Goal: Book appointment/travel/reservation

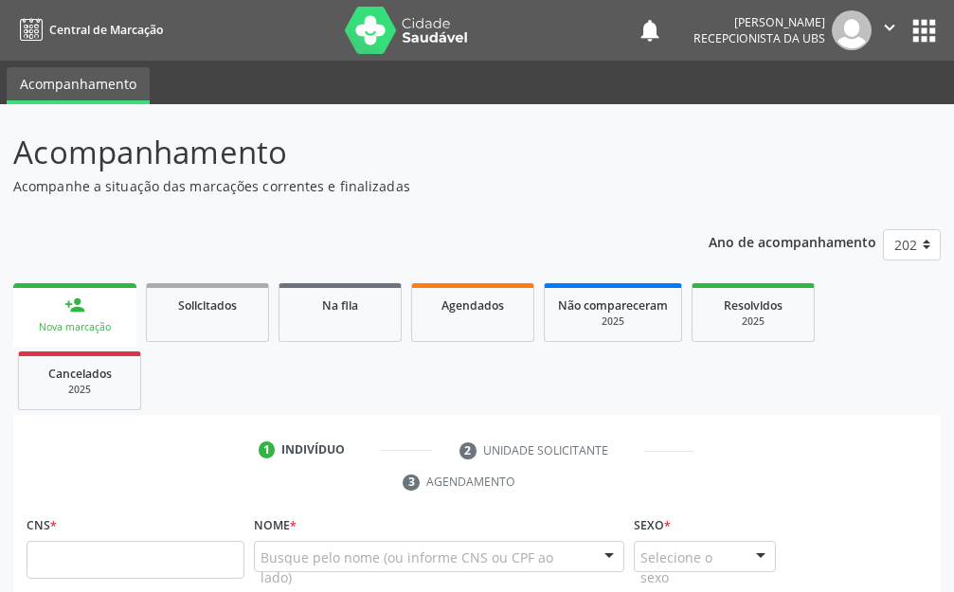
click at [67, 305] on div "person_add" at bounding box center [74, 305] width 21 height 21
click at [68, 305] on div "person_add" at bounding box center [74, 305] width 21 height 21
click at [74, 306] on div "person_add" at bounding box center [74, 305] width 21 height 21
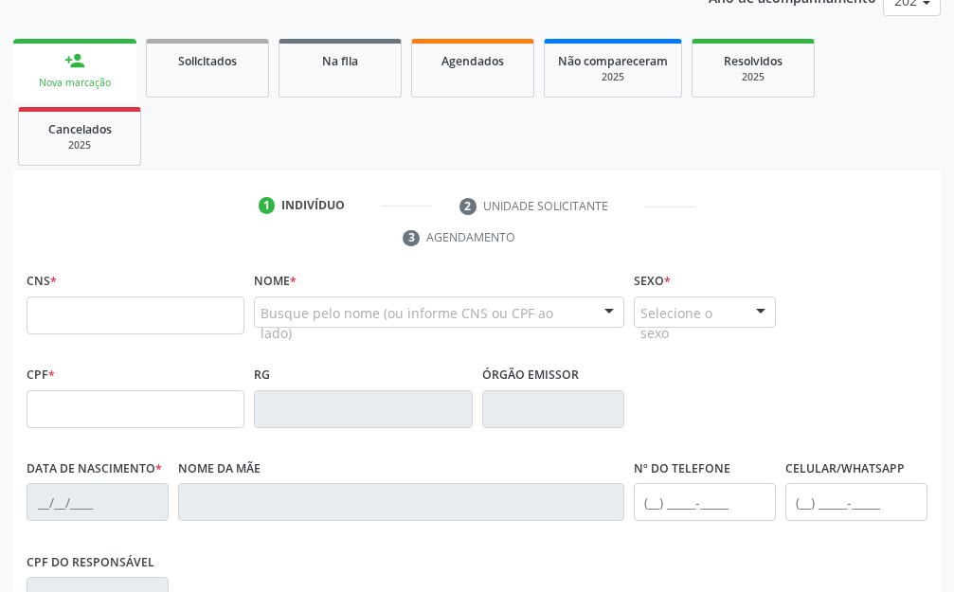
scroll to position [253, 0]
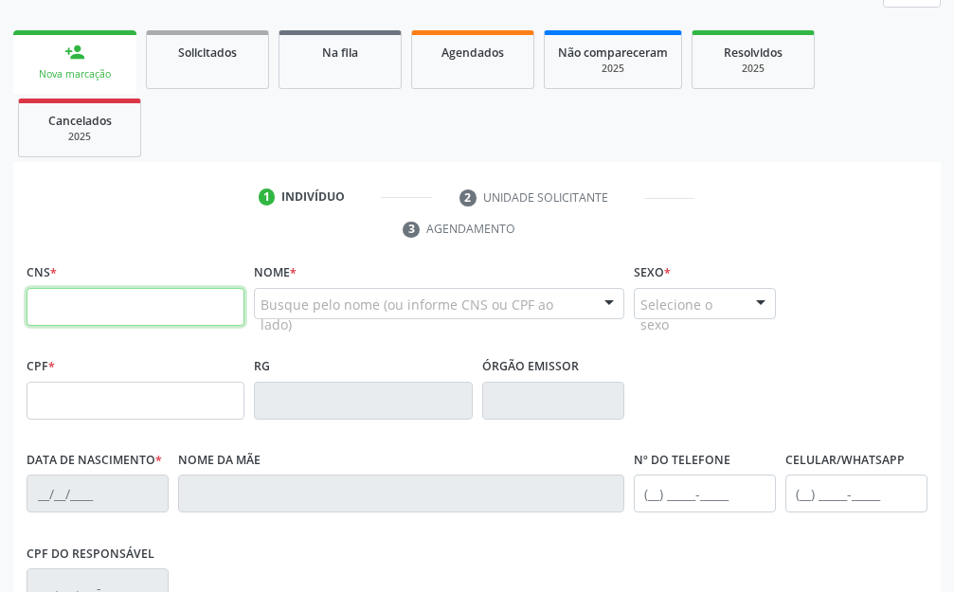
click at [137, 295] on input "text" at bounding box center [136, 307] width 218 height 38
type input "898 0051 5862 2185"
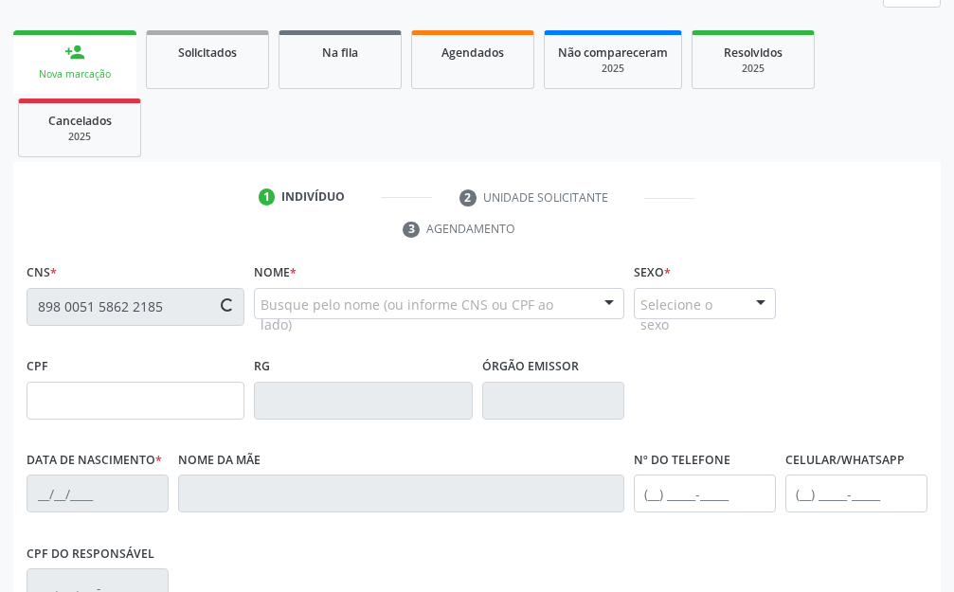
type input "109.437.715-52"
type input "[DATE]"
type input "[PERSON_NAME]"
type input "[PHONE_NUMBER]"
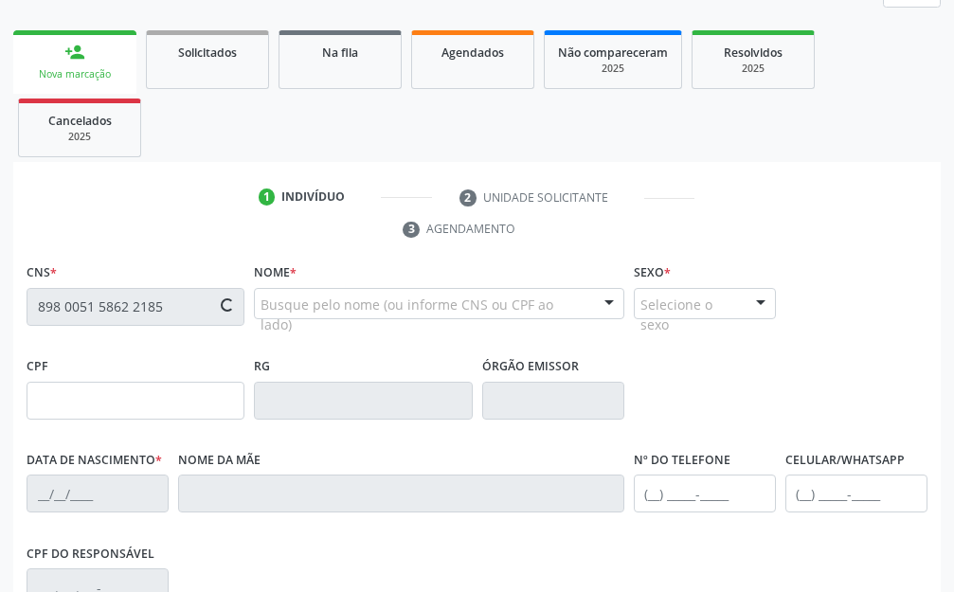
type input "098.760.314-06"
type input "1267"
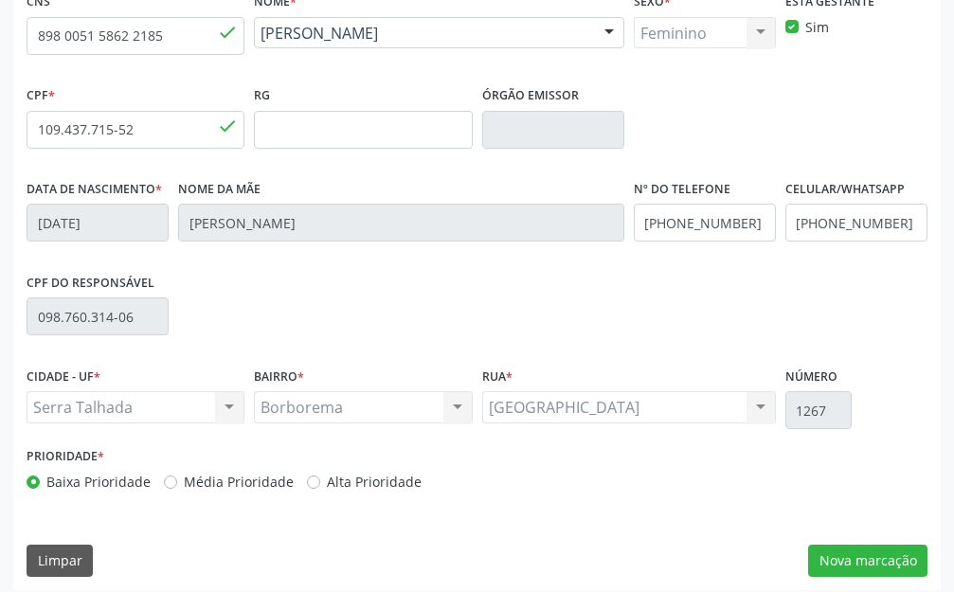
scroll to position [535, 0]
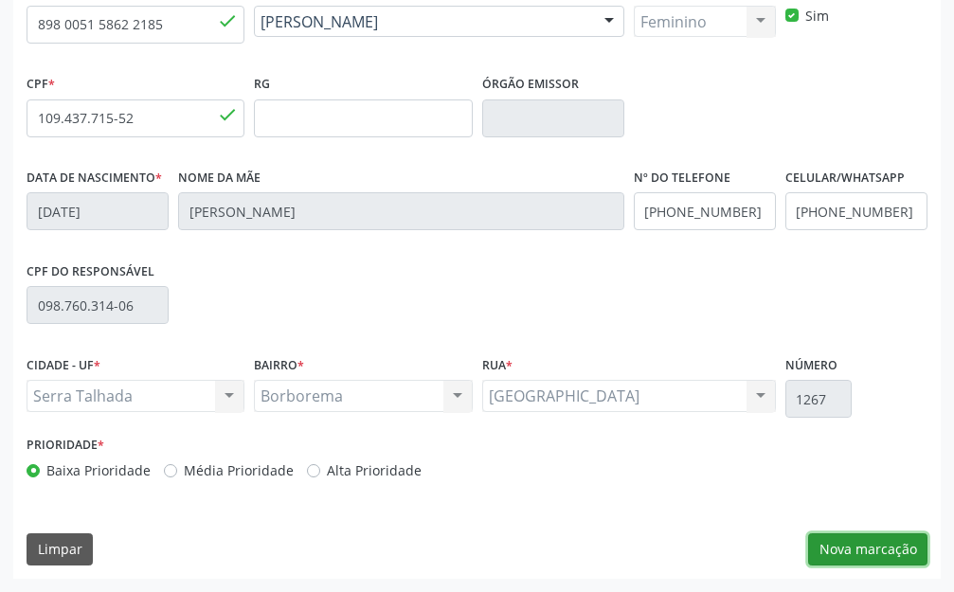
click at [862, 553] on button "Nova marcação" at bounding box center [867, 550] width 119 height 32
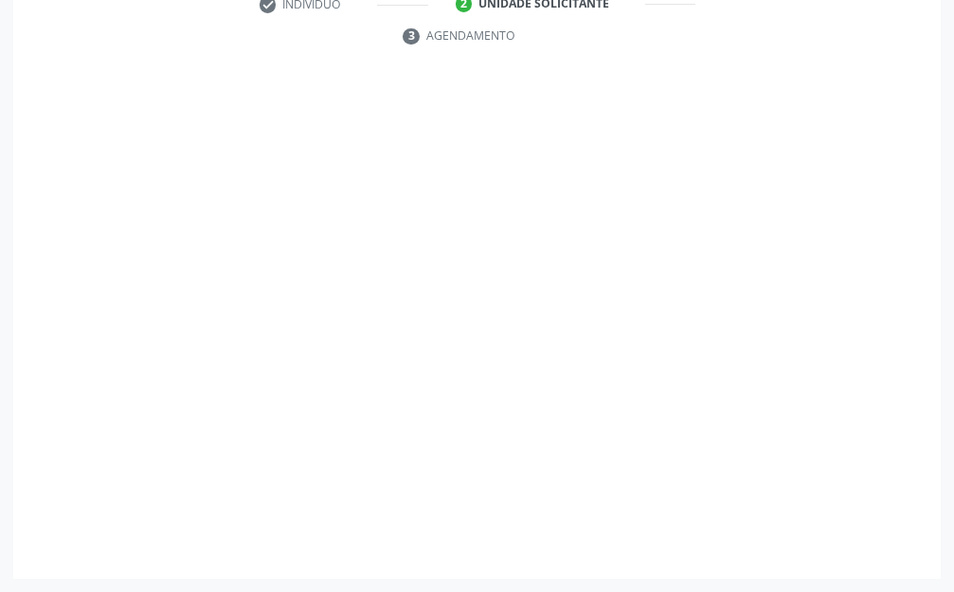
scroll to position [446, 0]
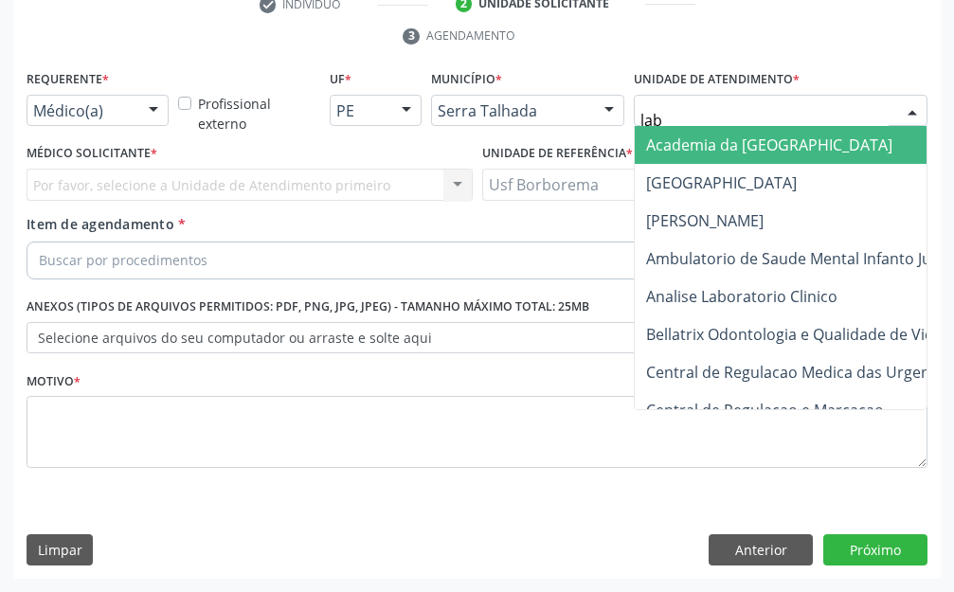
type input "labg"
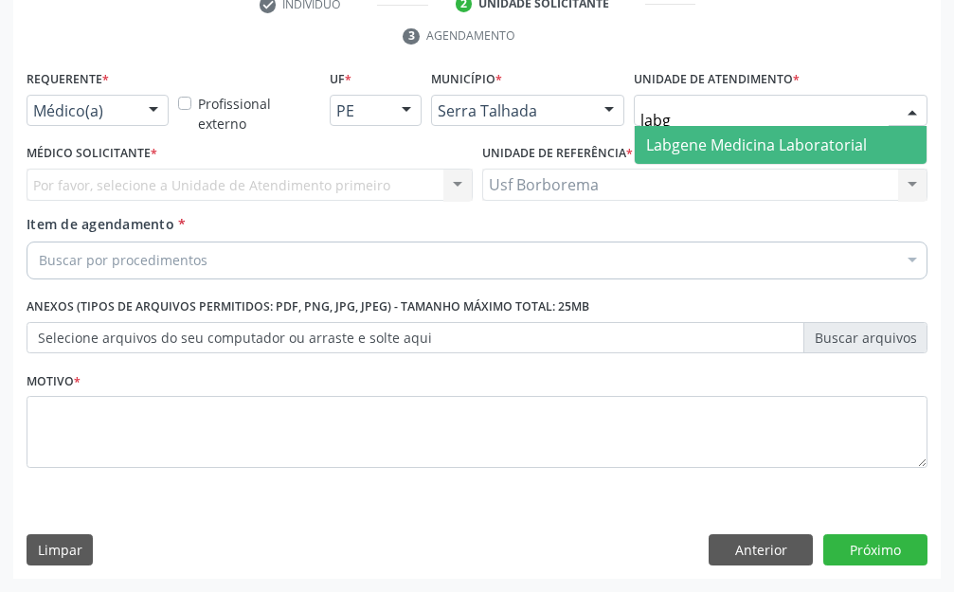
click at [714, 144] on span "Labgene Medicina Laboratorial" at bounding box center [756, 145] width 221 height 21
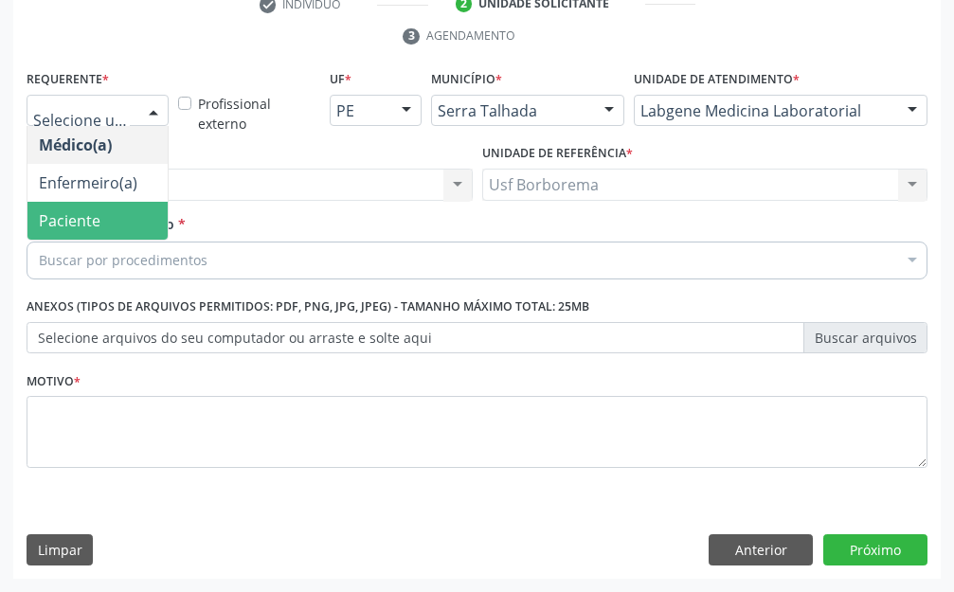
click at [118, 227] on span "Paciente" at bounding box center [97, 221] width 140 height 38
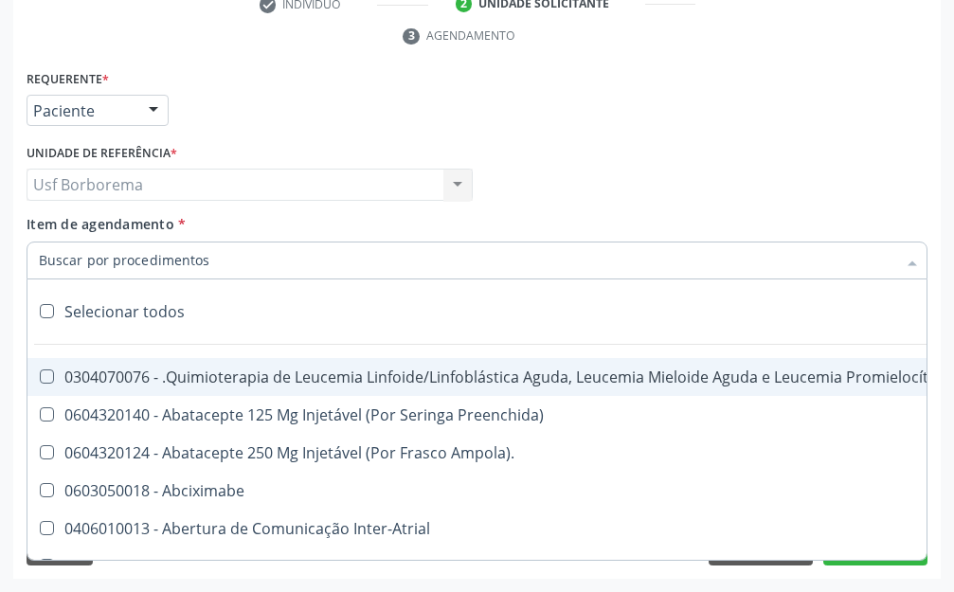
click at [134, 262] on input "Item de agendamento *" at bounding box center [468, 261] width 858 height 38
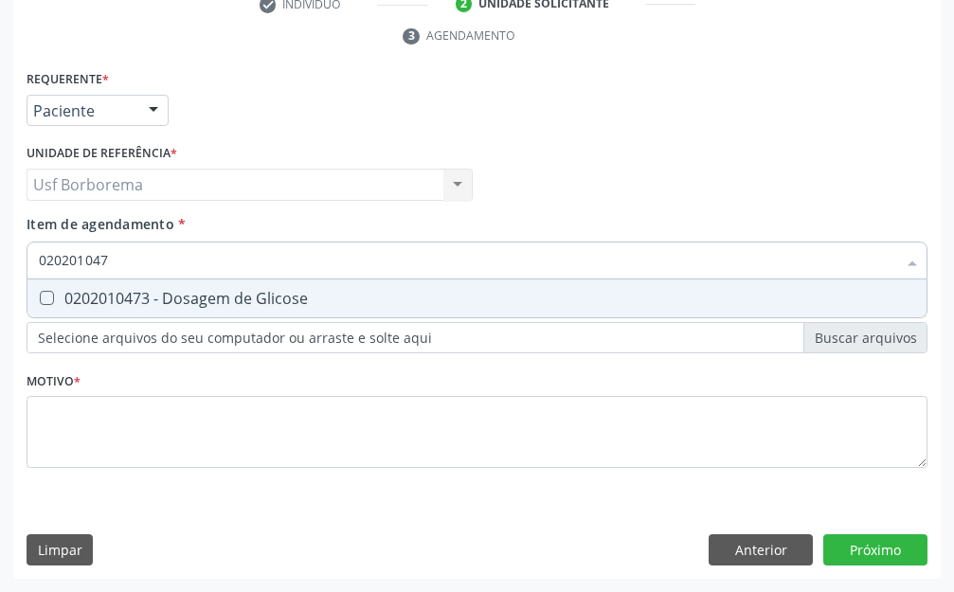
type input "0202010473"
click at [193, 298] on div "0202010473 - Dosagem de Glicose" at bounding box center [477, 298] width 877 height 15
checkbox Glicose "true"
click at [163, 260] on input "0202010473" at bounding box center [468, 261] width 858 height 38
type input "02020104"
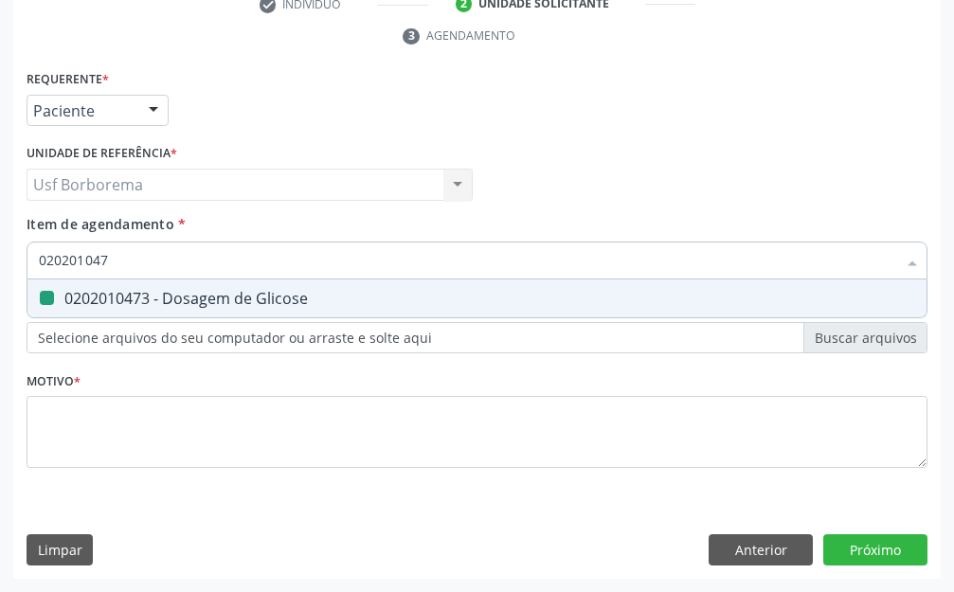
checkbox Glicose "false"
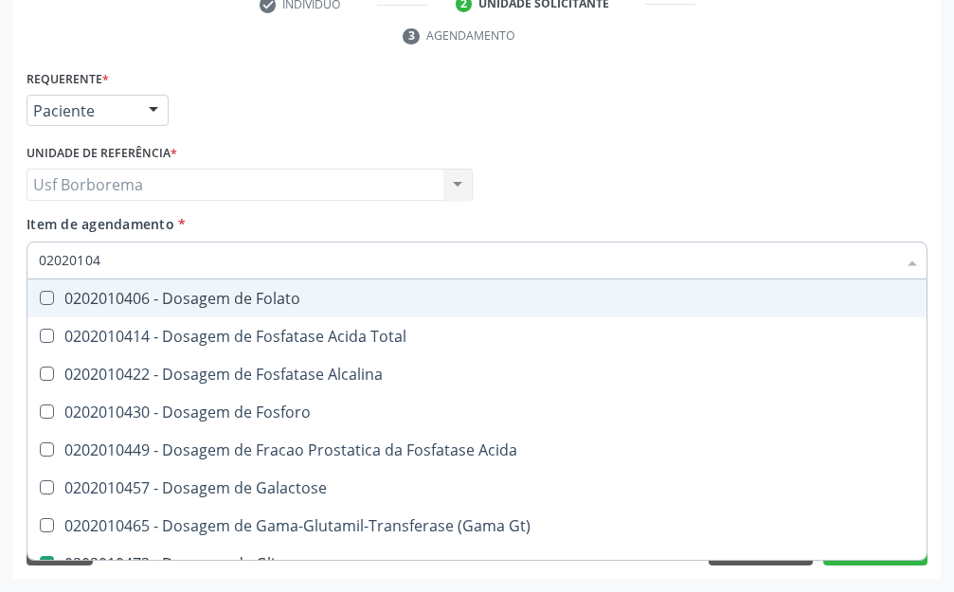
type input "0202010"
checkbox Glicose "false"
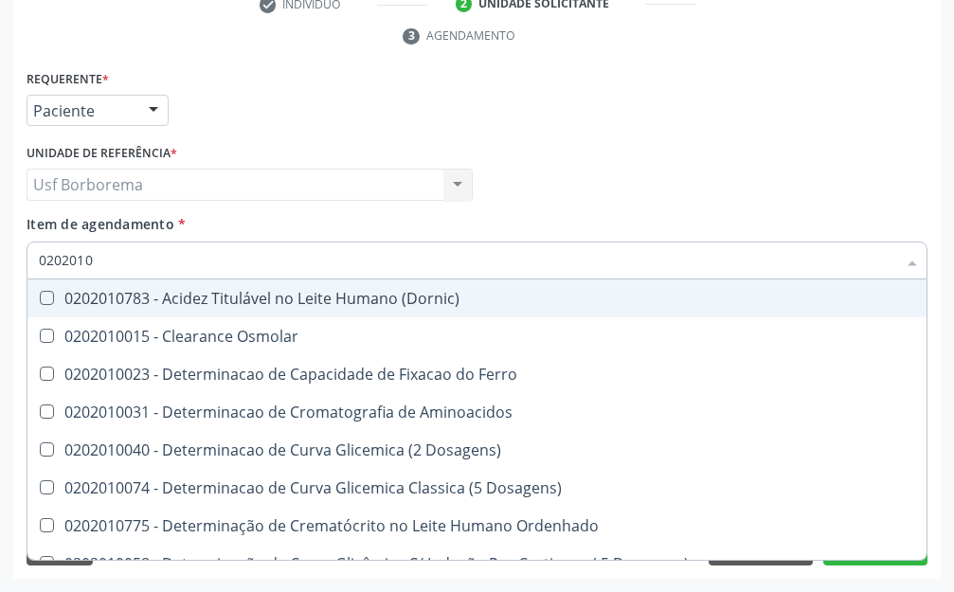
type input "020201"
checkbox Glicose "false"
checkbox Nt-Probnp\) "true"
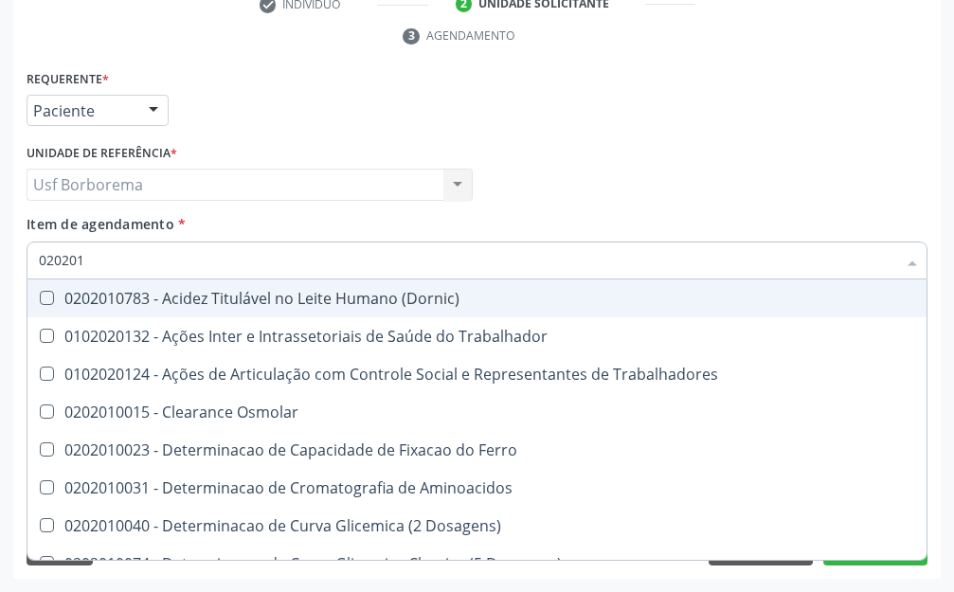
type input "02020"
checkbox Glicose "false"
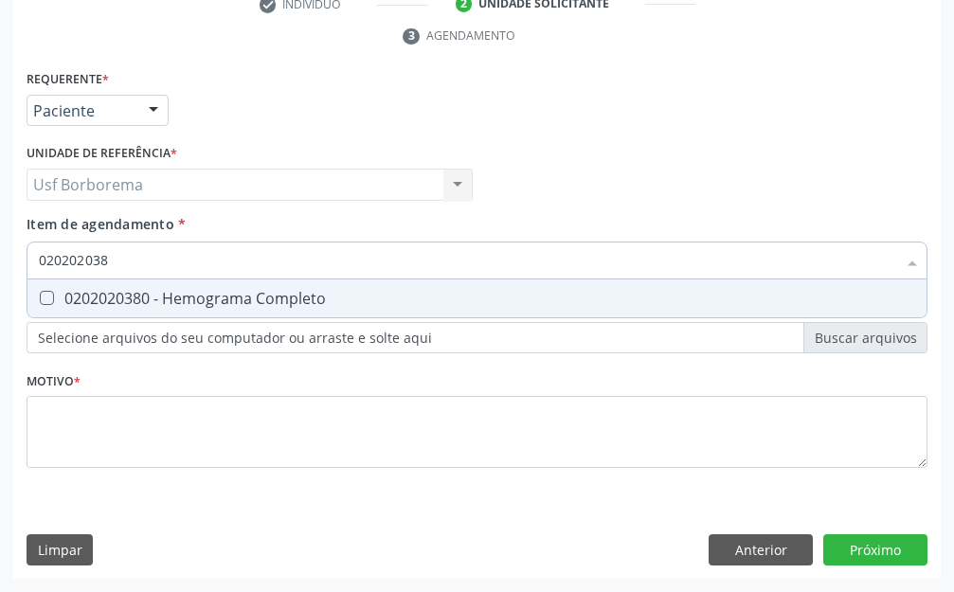
type input "0202020380"
click at [57, 303] on div "0202020380 - Hemograma Completo" at bounding box center [477, 298] width 877 height 15
checkbox Completo "true"
click at [198, 256] on input "0202020380" at bounding box center [468, 261] width 858 height 38
type input "02020203"
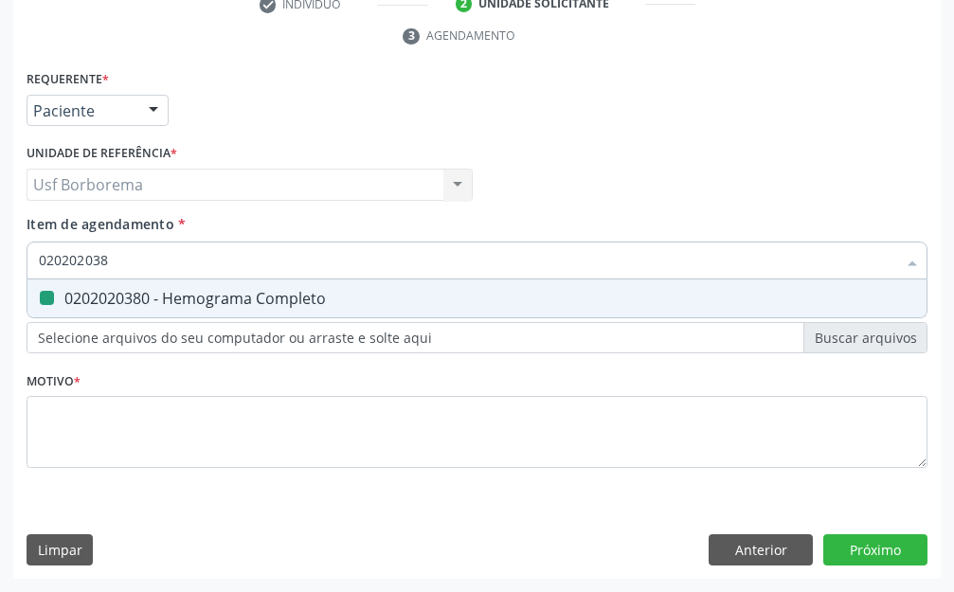
checkbox Completo "false"
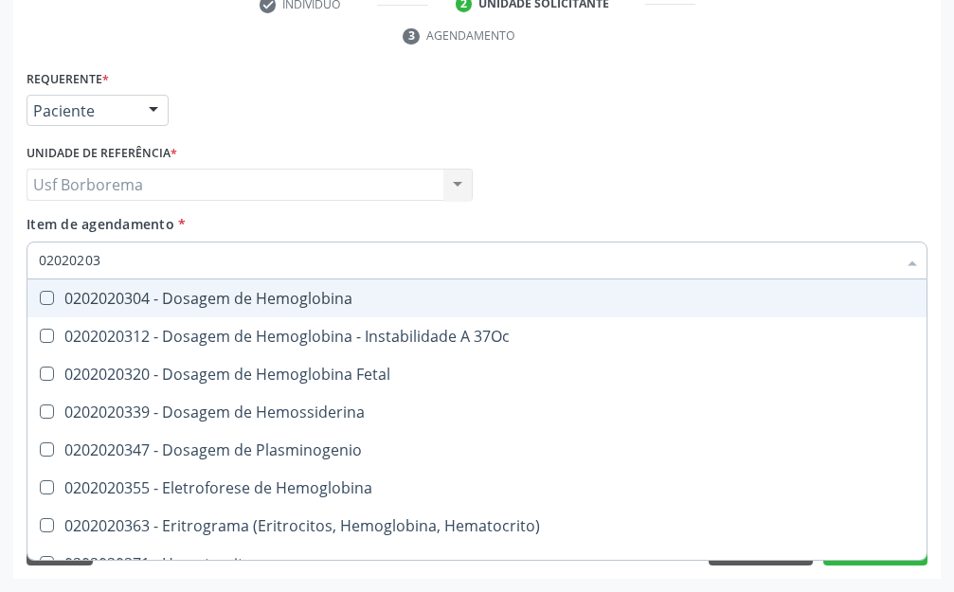
type input "0202020"
checkbox Completo "false"
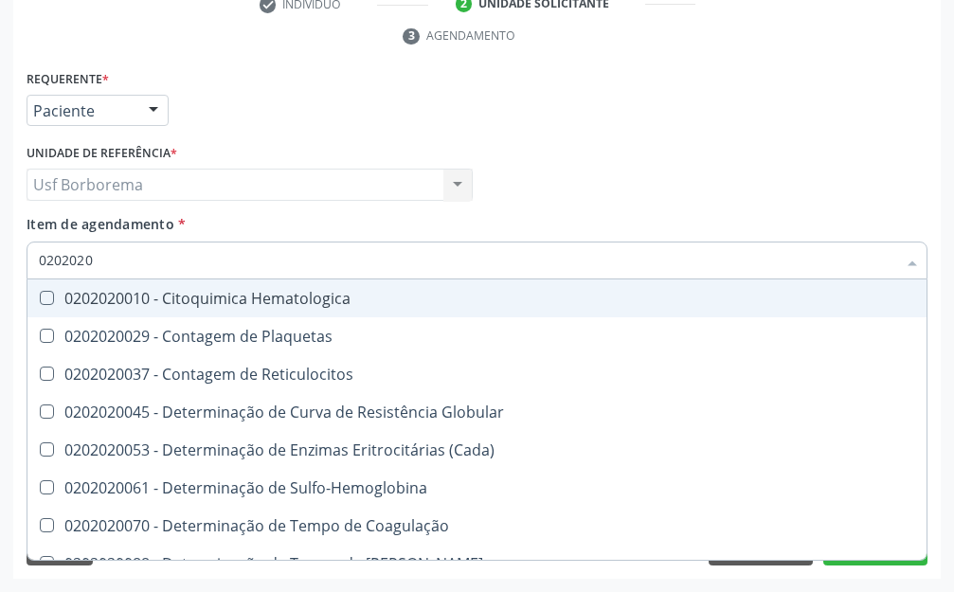
type input "020202"
checkbox Completo "false"
checkbox Leucograma "true"
type input "02020"
checkbox Completo "false"
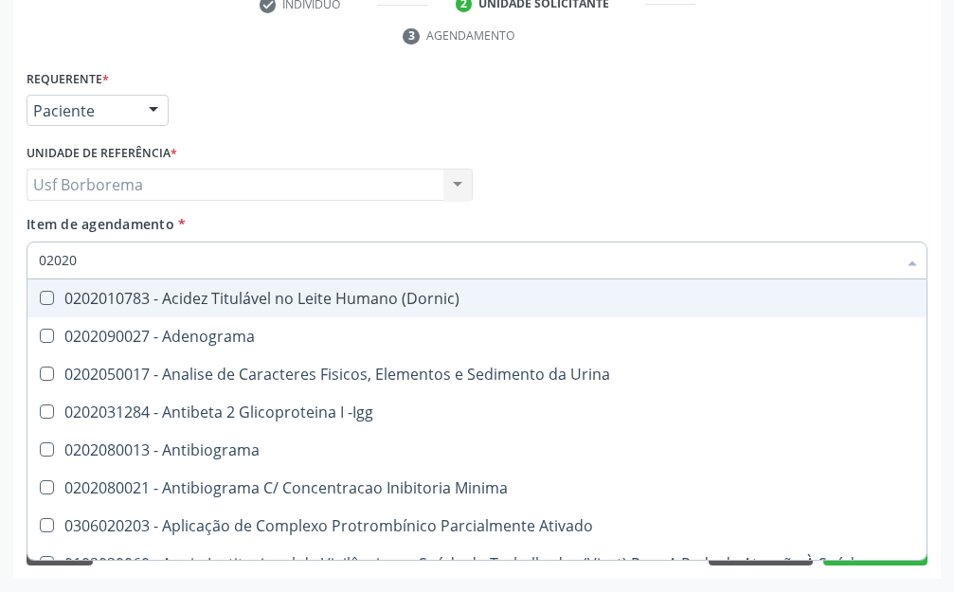
type input "0202"
checkbox Glicose "false"
checkbox Lactato "true"
checkbox Completo "false"
checkbox Pylori "true"
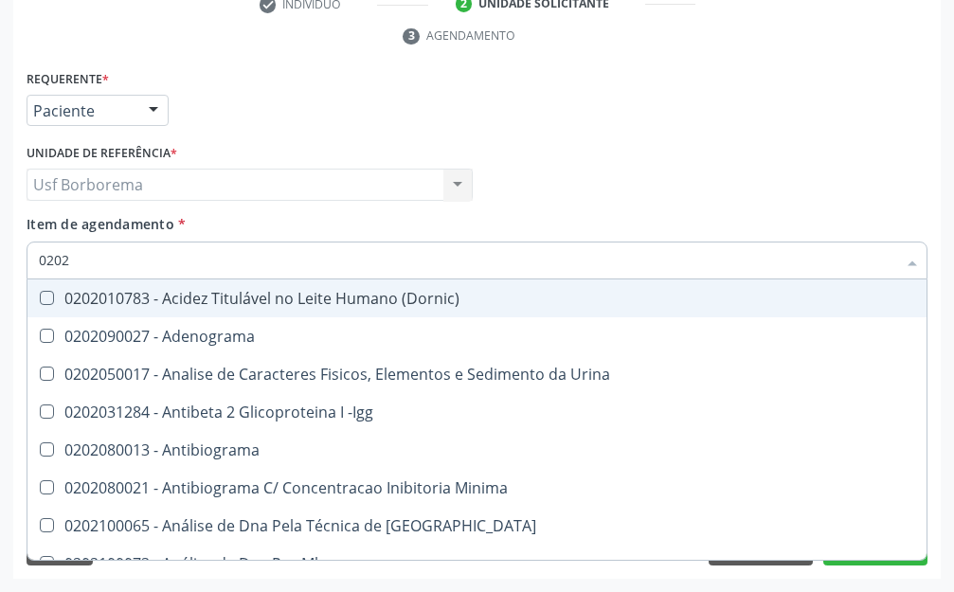
type input "02020"
checkbox Xi "true"
checkbox Glicose "false"
checkbox Zinco "true"
checkbox Completo "false"
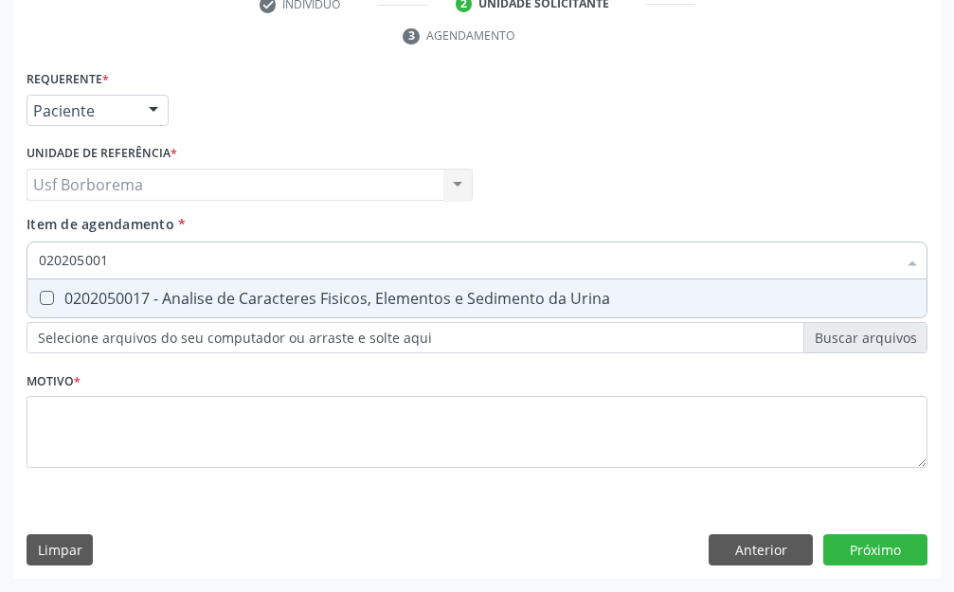
type input "0202050017"
click at [264, 292] on div "0202050017 - Analise de Caracteres Fisicos, Elementos e Sedimento da Urina" at bounding box center [477, 298] width 877 height 15
checkbox Urina "true"
click at [234, 269] on input "0202050017" at bounding box center [468, 261] width 858 height 38
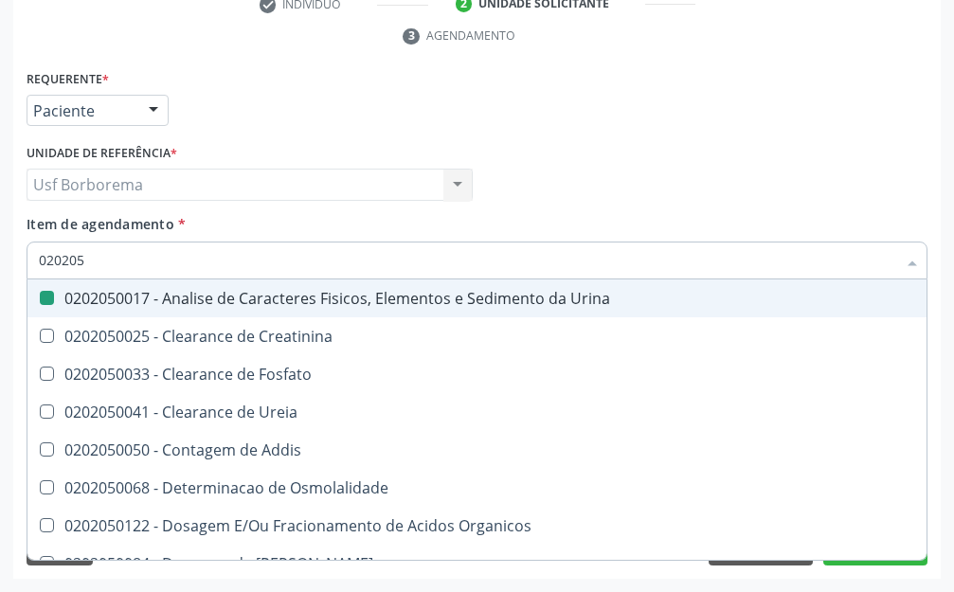
type input "02020"
checkbox Urina "false"
checkbox Fosfato "true"
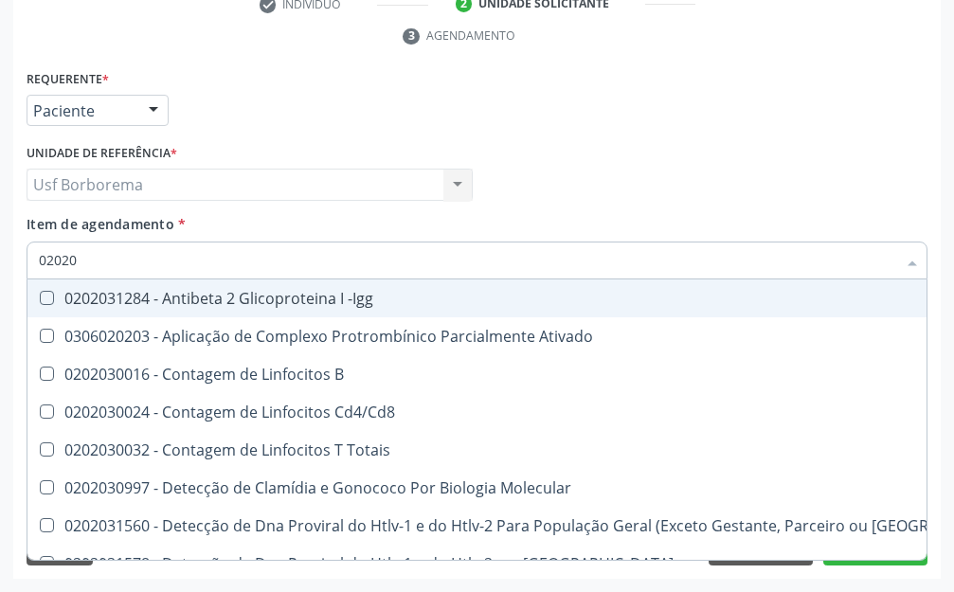
type input "020203"
checkbox B "false"
checkbox Completo "true"
type input "0202030"
checkbox Completo "false"
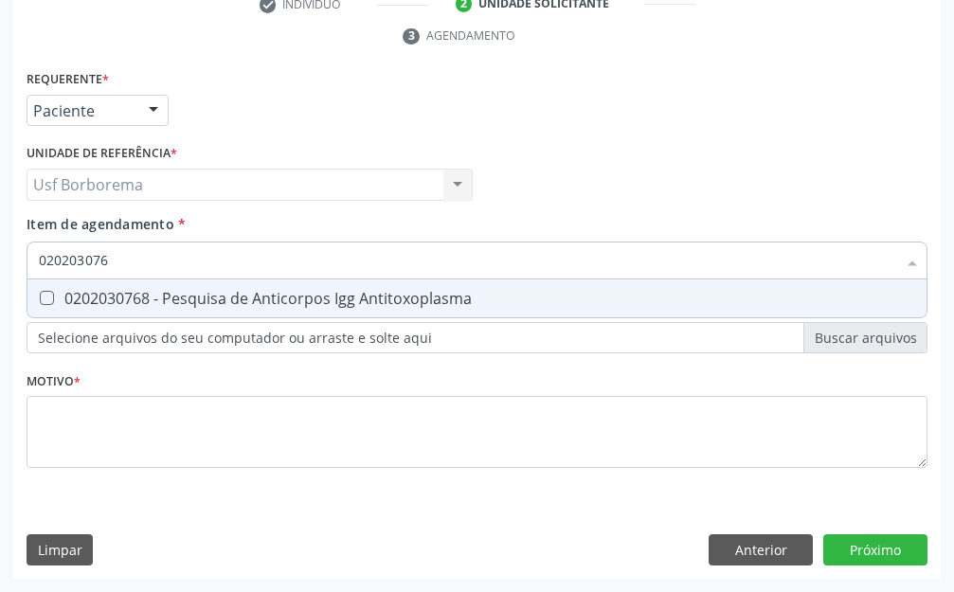
type input "0202030768"
click at [247, 299] on div "0202030768 - Pesquisa de Anticorpos Igg Antitoxoplasma" at bounding box center [477, 298] width 877 height 15
checkbox Antitoxoplasma "true"
click at [244, 254] on input "0202030768" at bounding box center [468, 261] width 858 height 38
type input "02020307"
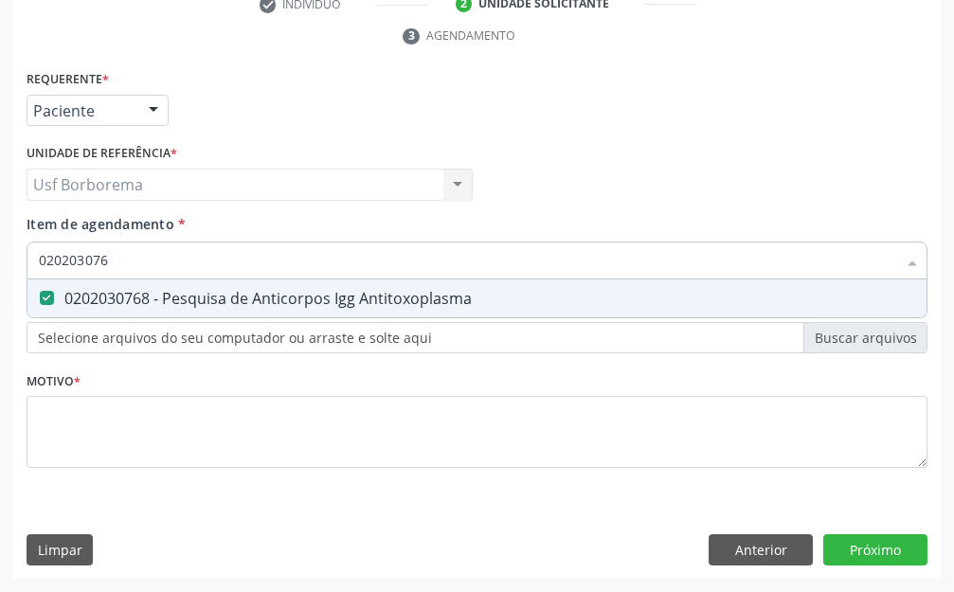
checkbox Antitoxoplasma "false"
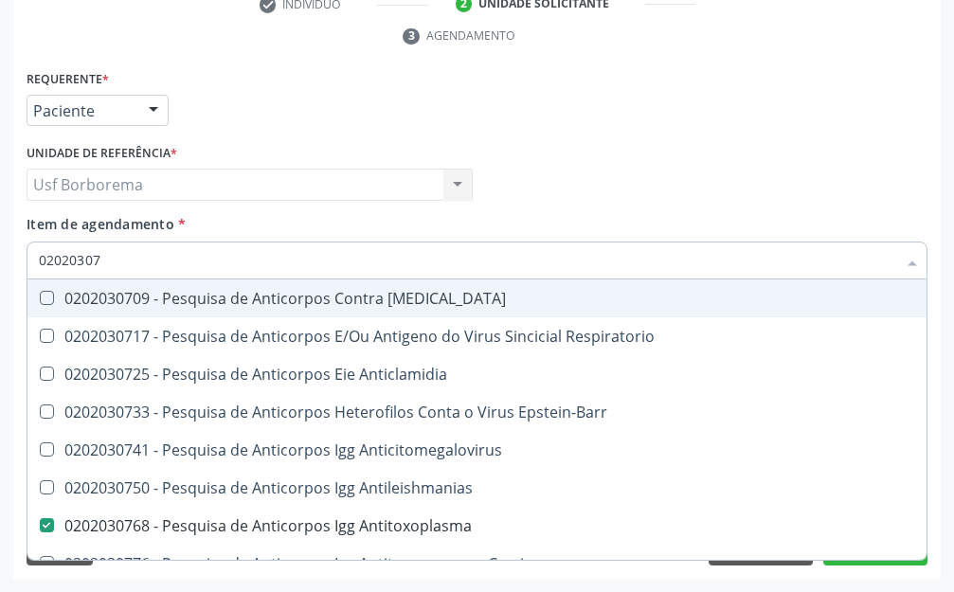
type input "0202030"
checkbox Antitoxoplasma "false"
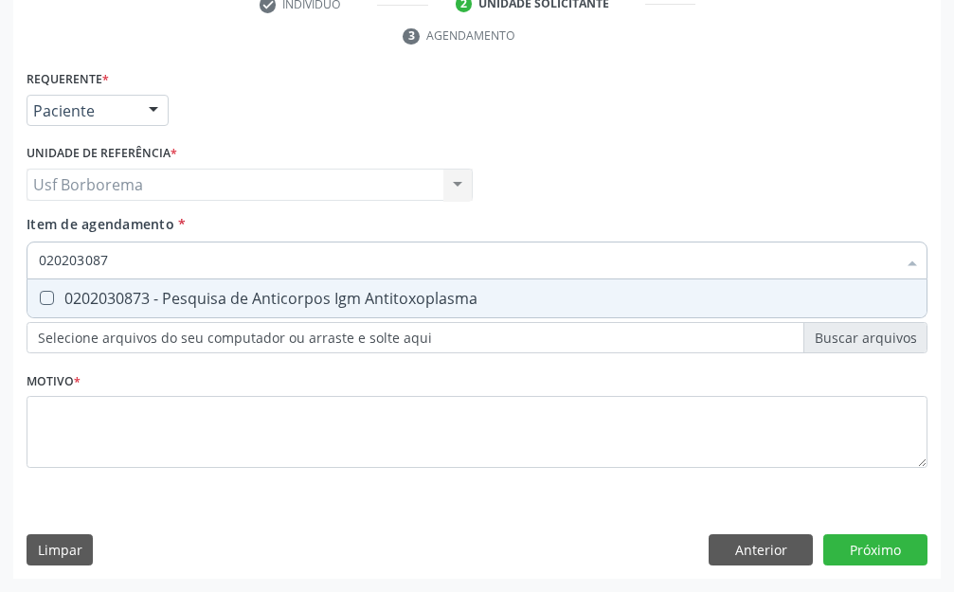
type input "0202030873"
drag, startPoint x: 251, startPoint y: 292, endPoint x: 244, endPoint y: 280, distance: 14.5
click at [249, 292] on div "0202030873 - Pesquisa de Anticorpos Igm Antitoxoplasma" at bounding box center [477, 298] width 877 height 15
checkbox Antitoxoplasma "true"
click at [238, 263] on input "0202030873" at bounding box center [468, 261] width 858 height 38
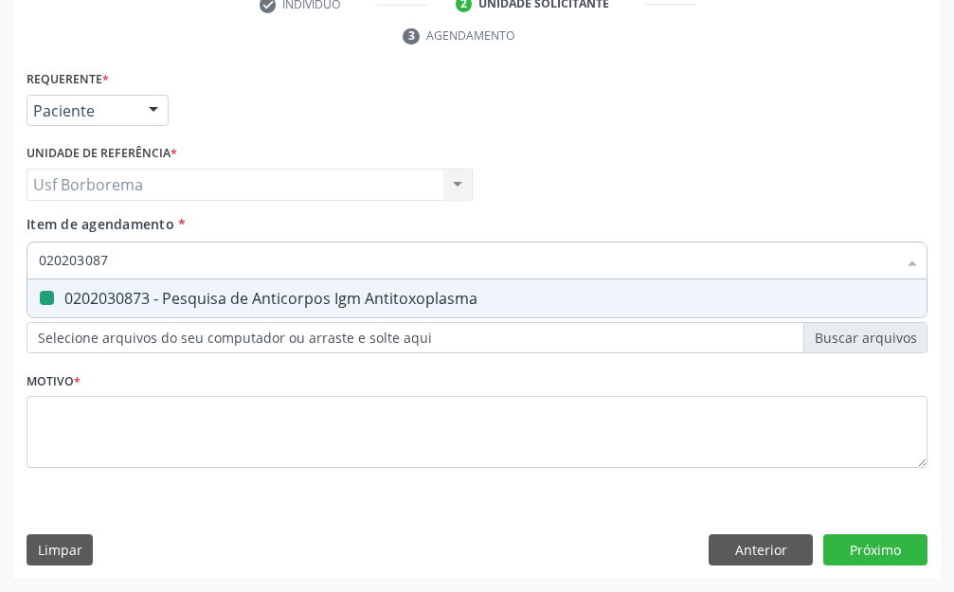
type input "02020308"
checkbox Antitoxoplasma "false"
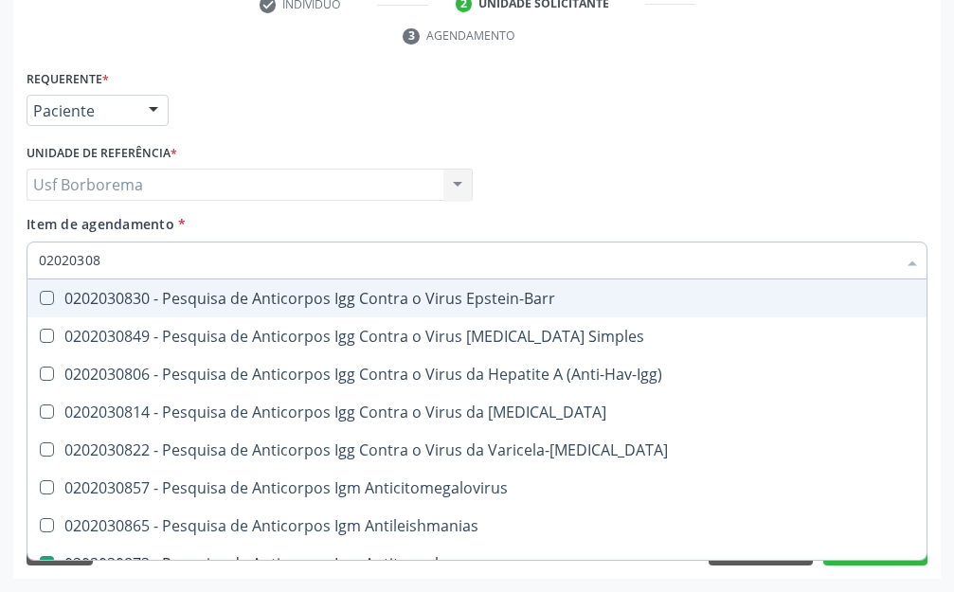
type input "0202030"
checkbox Antitoxoplasma "false"
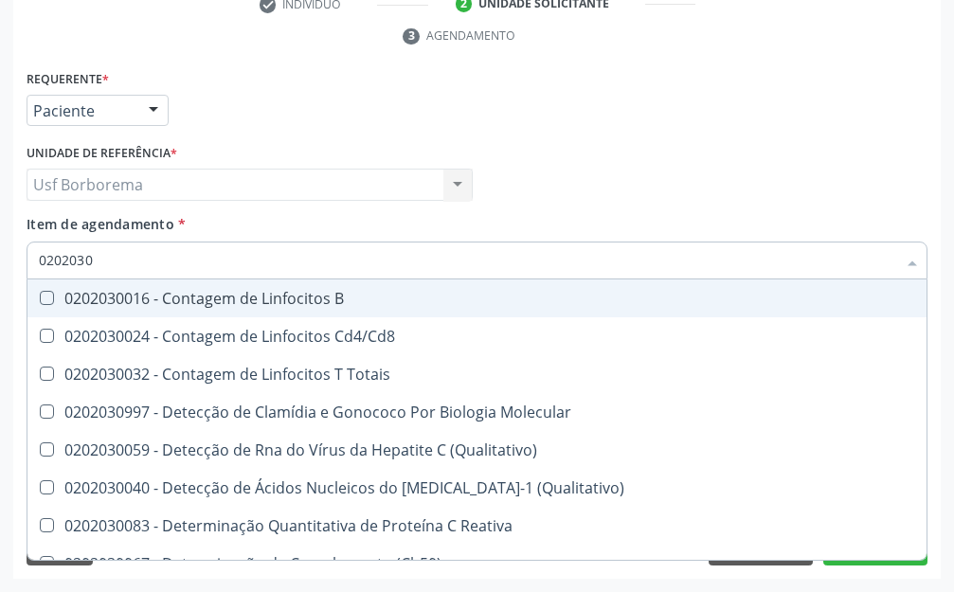
type input "02020307"
checkbox Reativa "true"
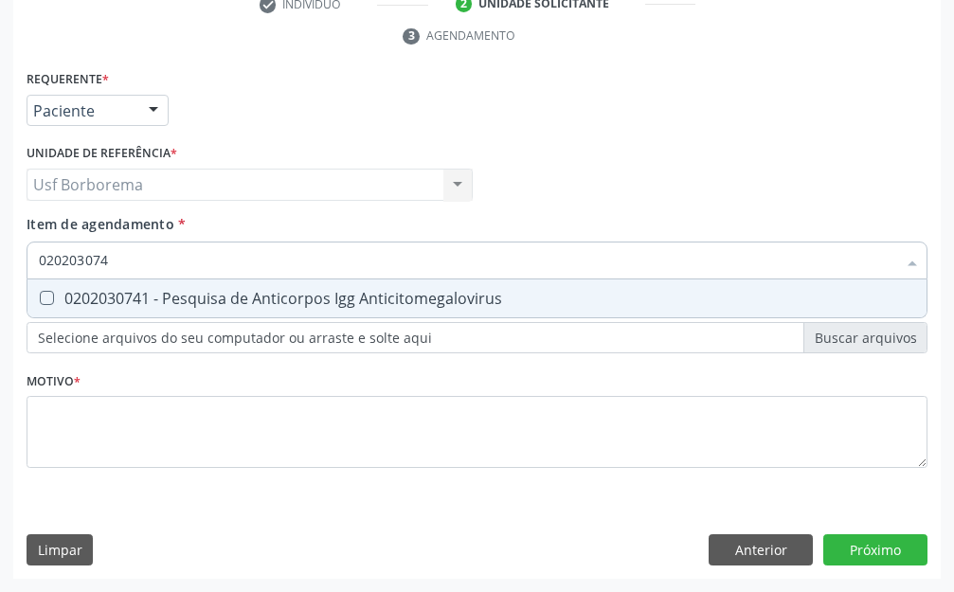
type input "0202030741"
click at [240, 292] on div "0202030741 - Pesquisa de Anticorpos Igg Anticitomegalovirus" at bounding box center [477, 298] width 877 height 15
checkbox Anticitomegalovirus "true"
click at [234, 259] on input "0202030741" at bounding box center [468, 261] width 858 height 38
type input "02020307"
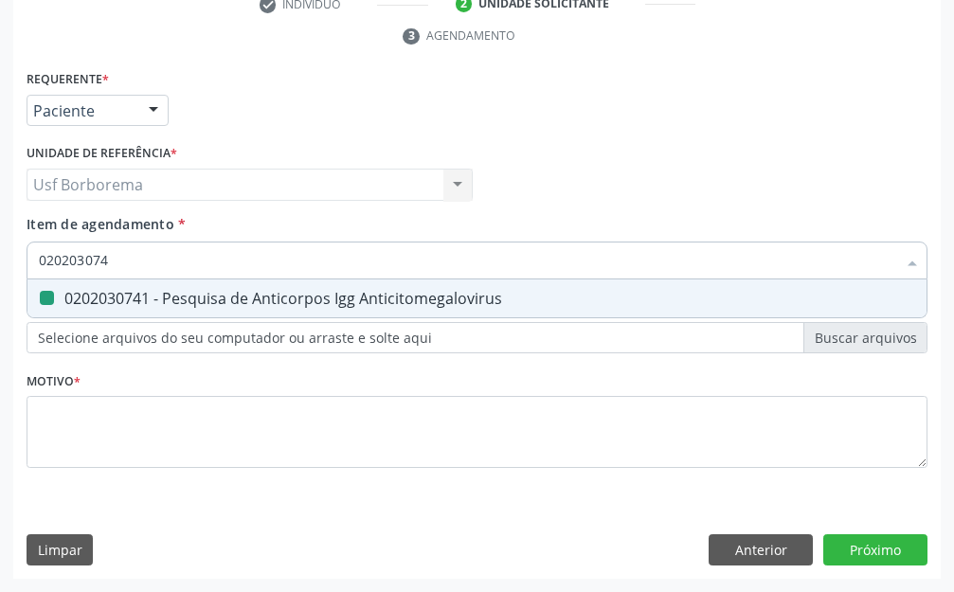
checkbox Anticitomegalovirus "false"
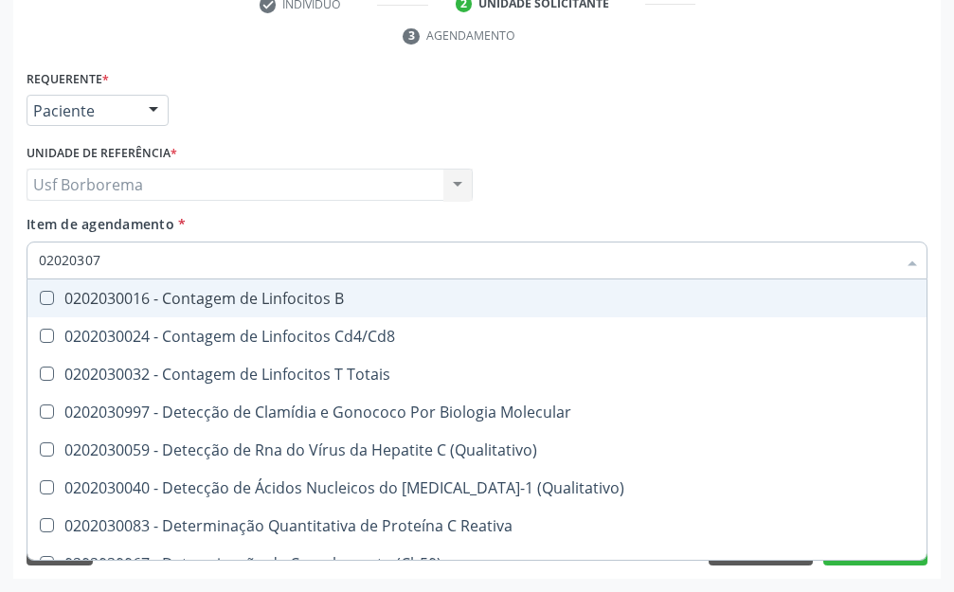
type input "0202030"
checkbox \(Qualitativo\) "false"
checkbox Reativa "false"
type input "02020308"
checkbox \(Ch50\) "true"
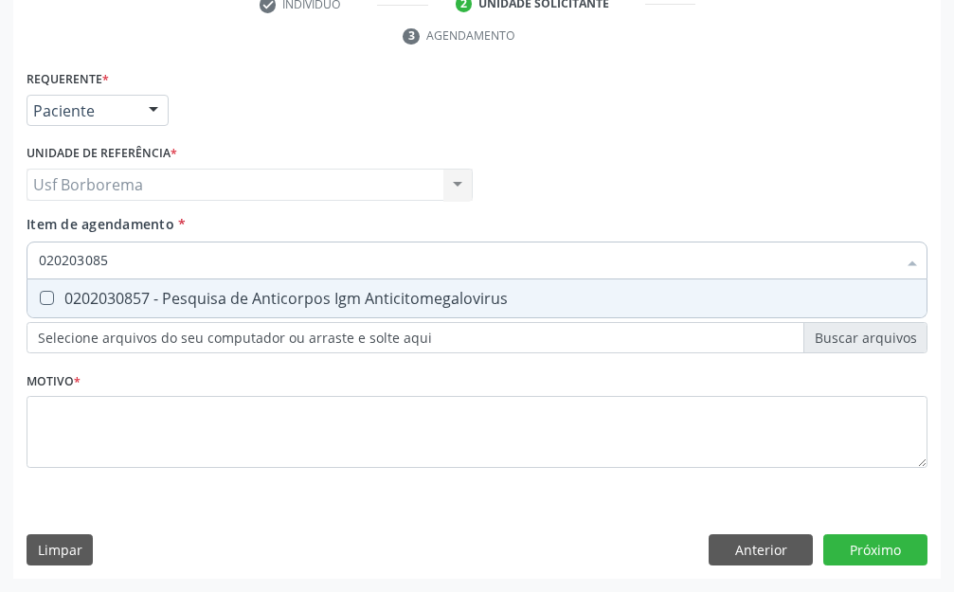
type input "0202030857"
click at [233, 303] on div "0202030857 - Pesquisa de Anticorpos Igm Anticitomegalovirus" at bounding box center [477, 298] width 877 height 15
checkbox Anticitomegalovirus "true"
click at [204, 250] on input "0202030857" at bounding box center [468, 261] width 858 height 38
type input "02020308"
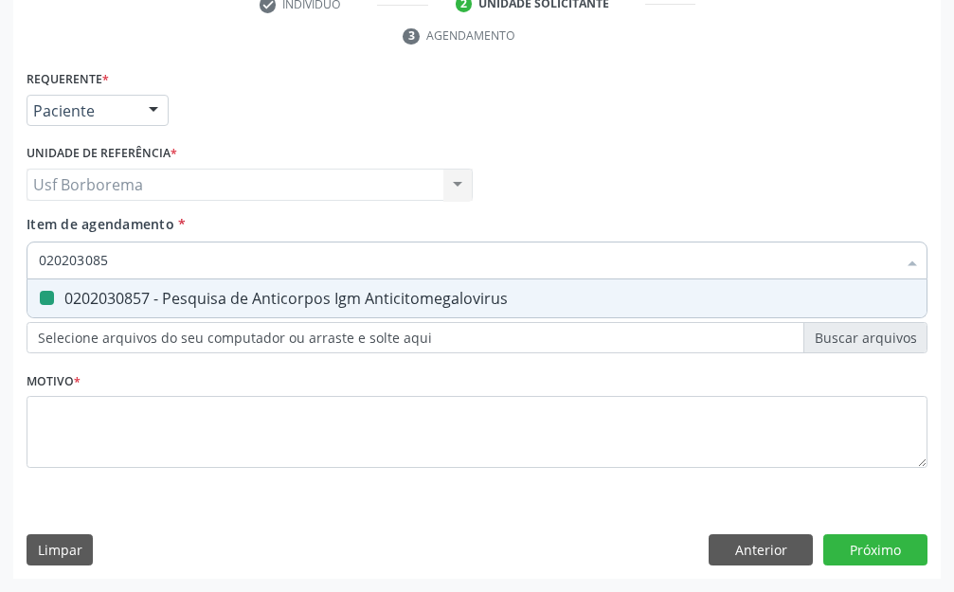
checkbox Anticitomegalovirus "false"
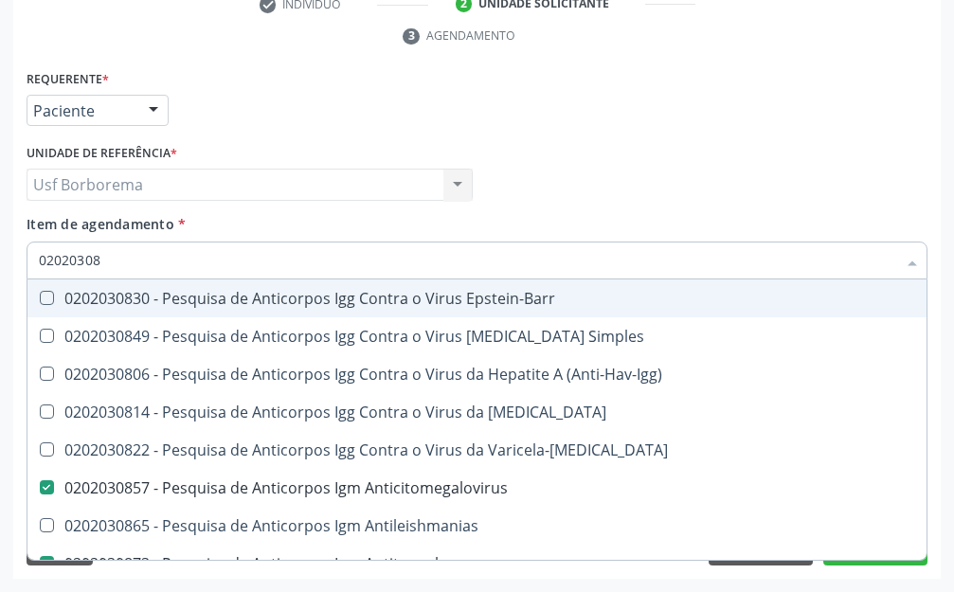
type input "0202030"
checkbox Anticitomegalovirus "false"
checkbox Antitoxoplasma "false"
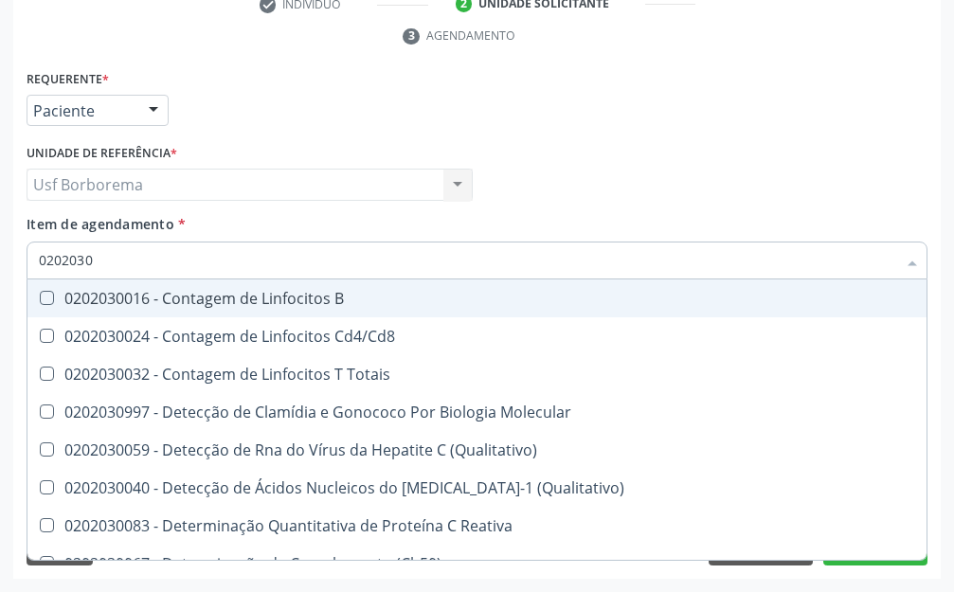
type input "020203"
checkbox Antiglomerulo "true"
checkbox Anticitomegalovirus "false"
checkbox Antitoxoplasma "false"
checkbox Anticitomegalovirus "false"
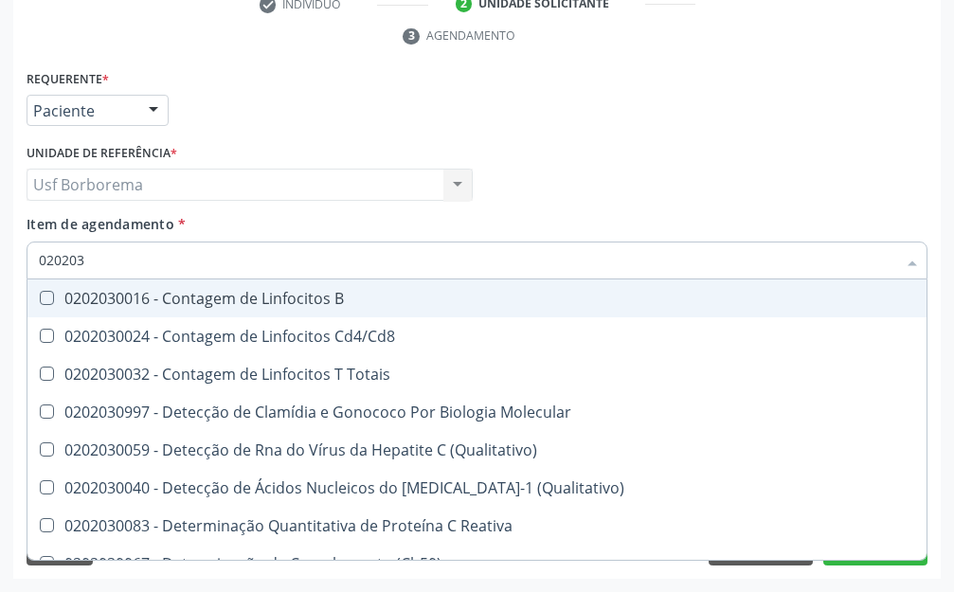
checkbox Antitoxoplasma "false"
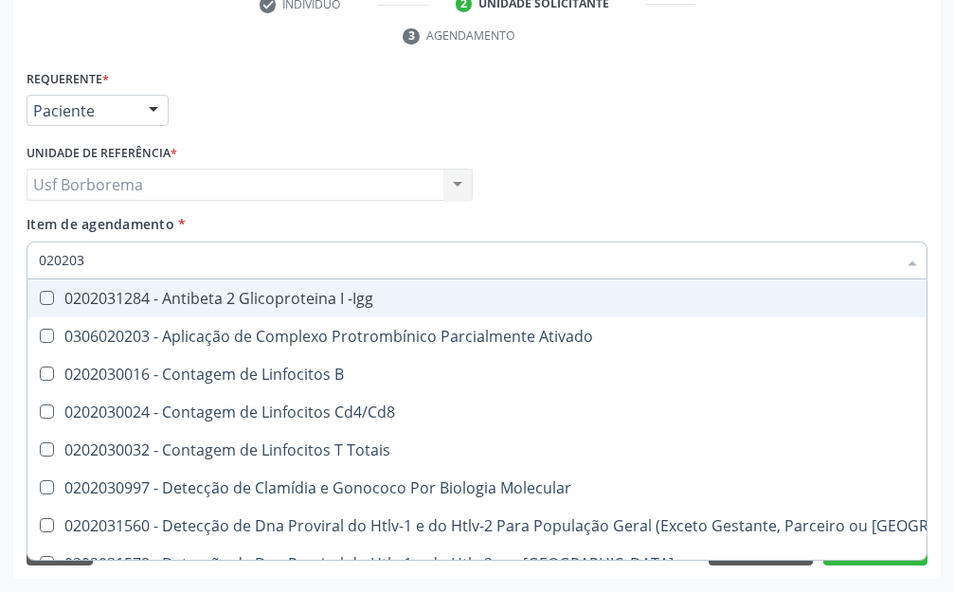
type input "02020"
checkbox B "true"
checkbox Completo "false"
checkbox Anticitomegalovirus "false"
checkbox Antitoxoplasma "false"
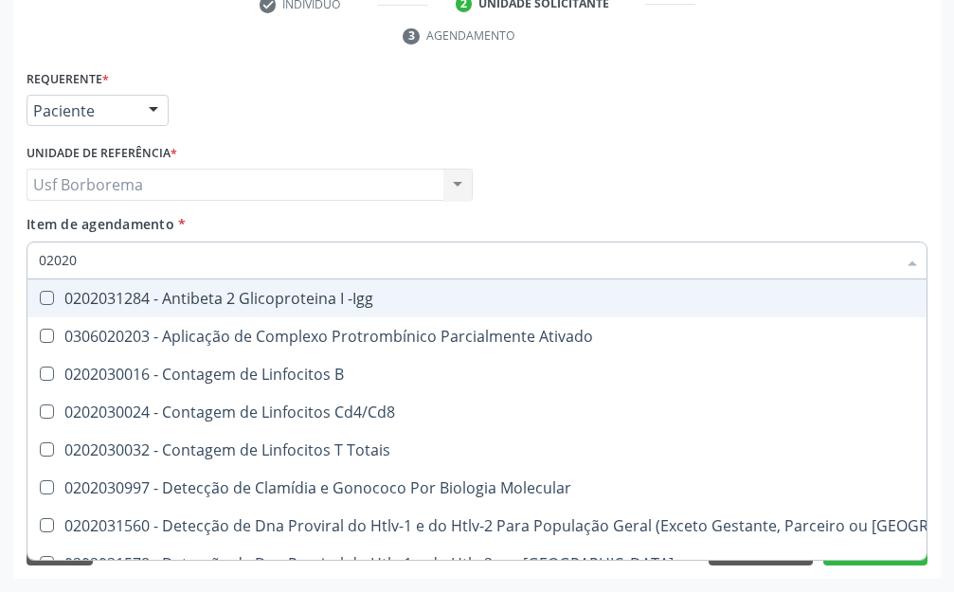
checkbox Anticitomegalovirus "false"
checkbox Antitoxoplasma "false"
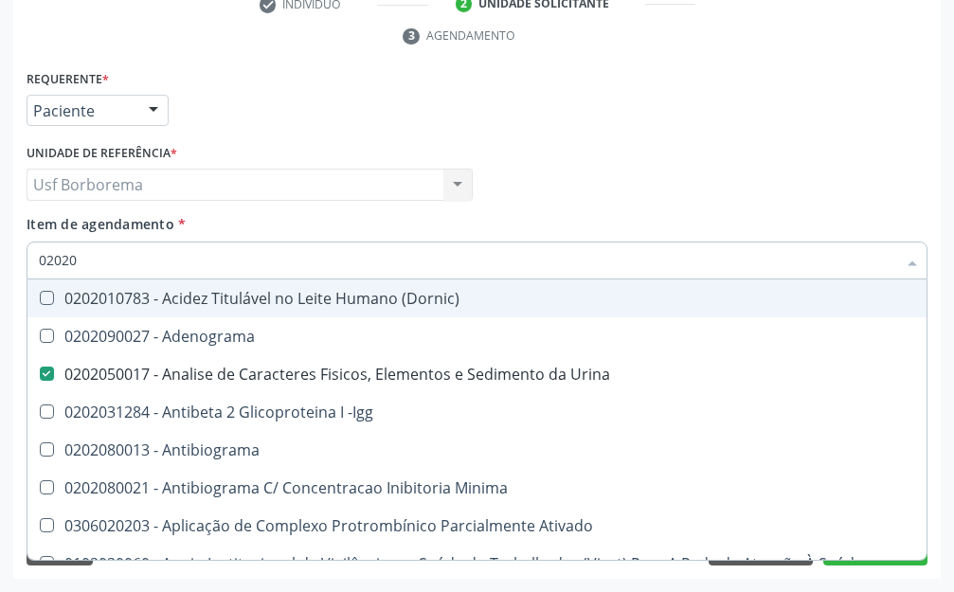
type input "020208"
checkbox Urina "false"
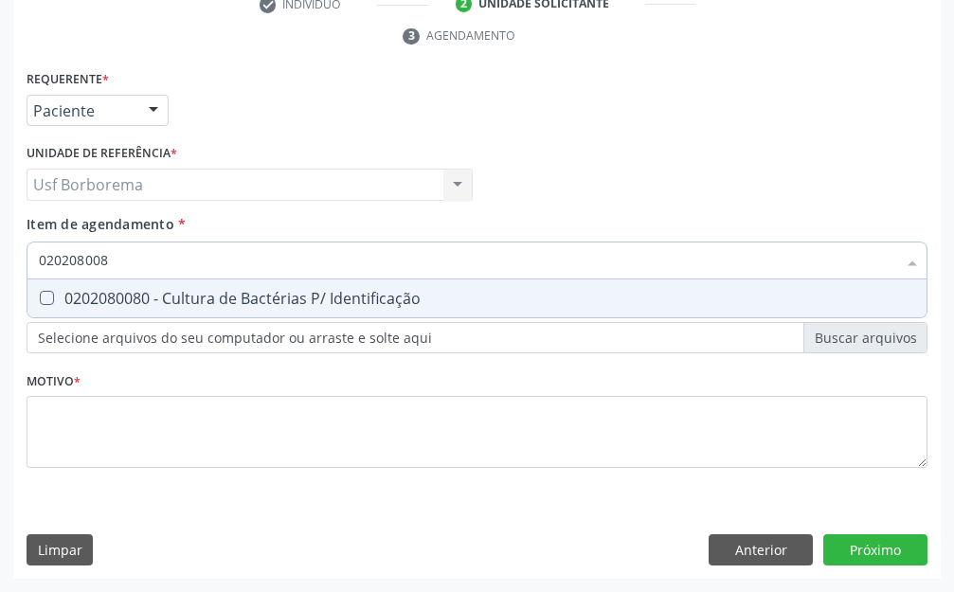
type input "0202080080"
click at [225, 291] on div "0202080080 - Cultura de Bactérias P/ Identificação" at bounding box center [477, 298] width 877 height 15
checkbox Identificação "true"
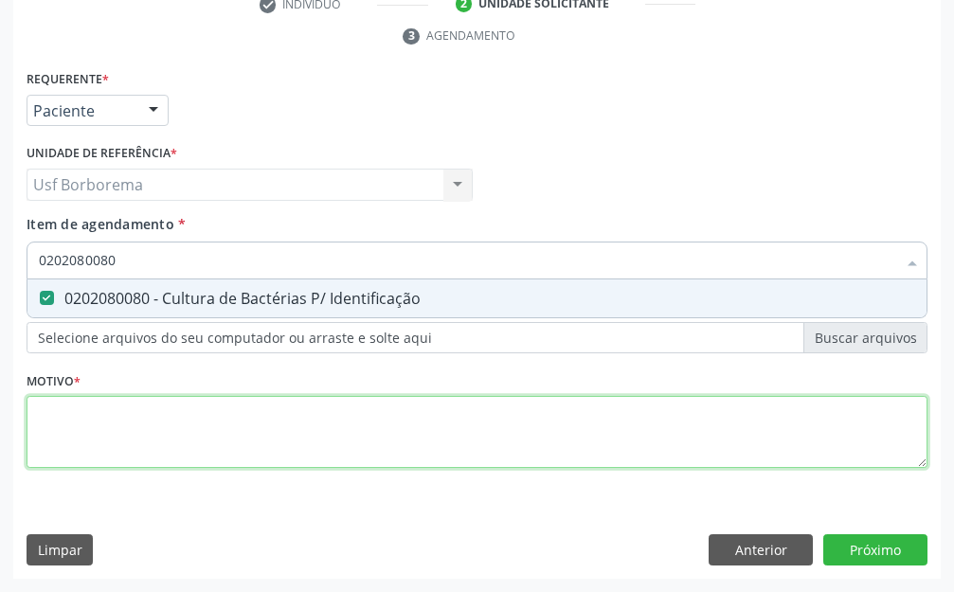
click at [259, 429] on div "Requerente * Paciente Médico(a) Enfermeiro(a) Paciente Nenhum resultado encontr…" at bounding box center [477, 279] width 901 height 429
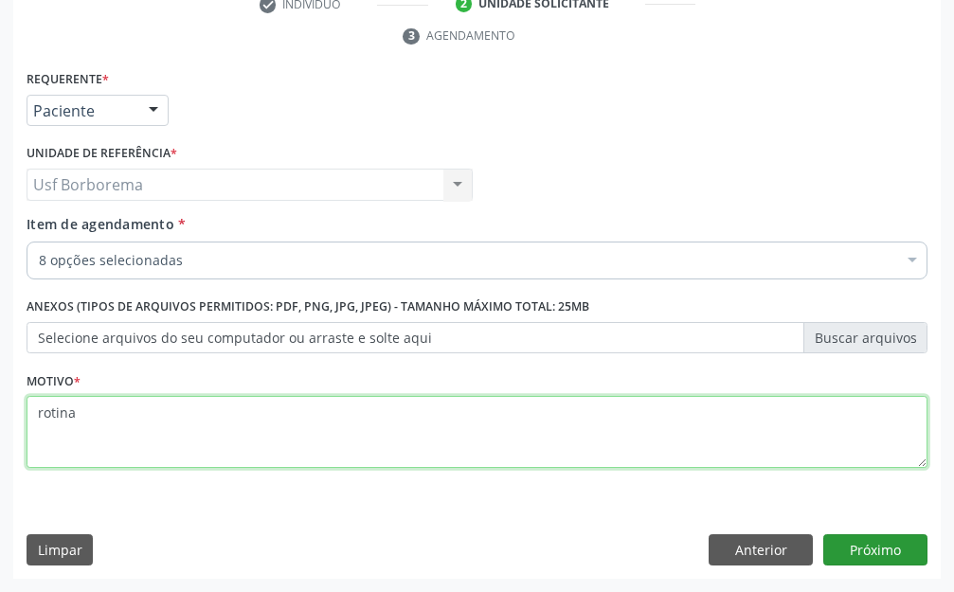
type textarea "rotina"
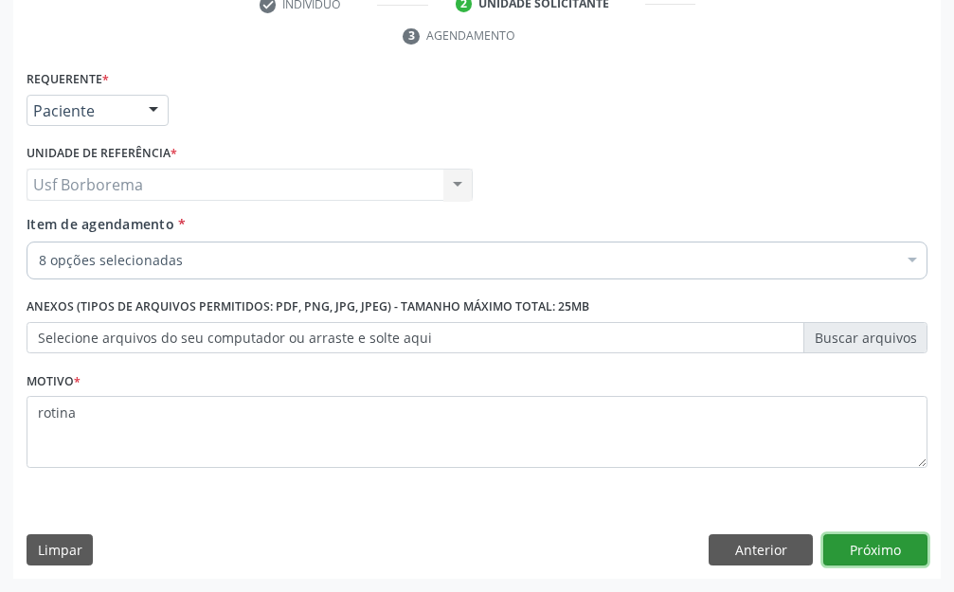
click at [886, 539] on button "Próximo" at bounding box center [876, 551] width 104 height 32
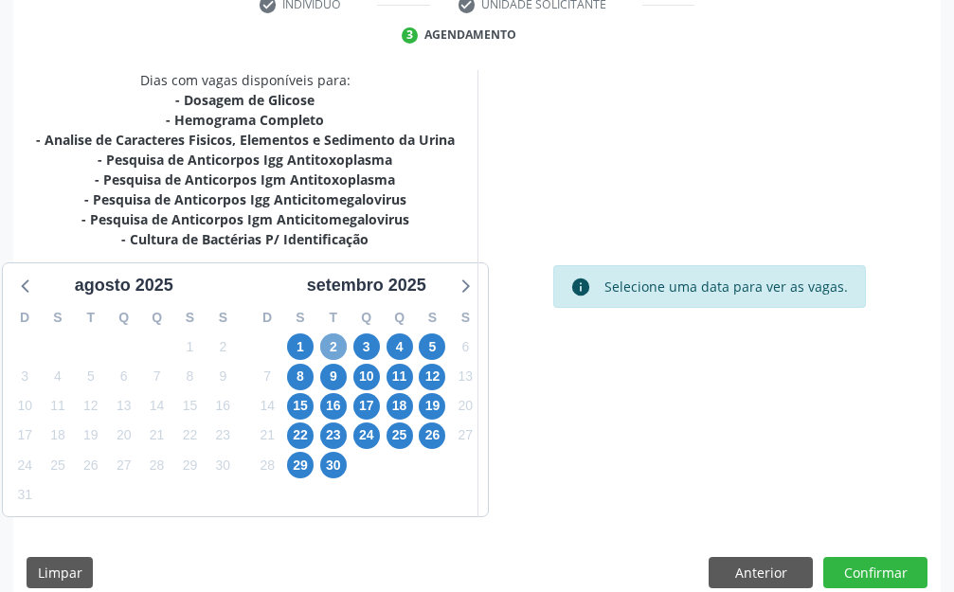
click at [342, 340] on span "2" at bounding box center [333, 347] width 27 height 27
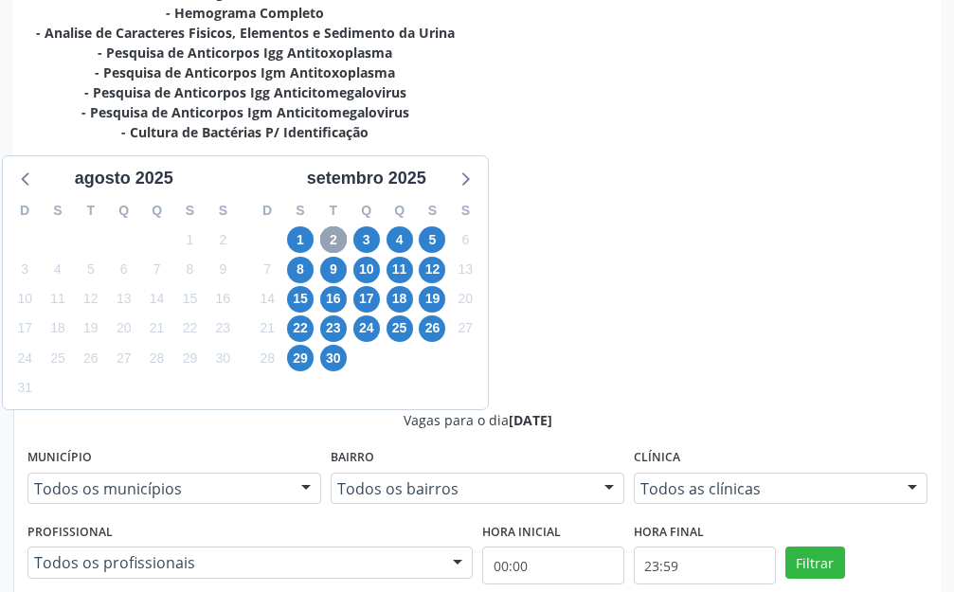
scroll to position [636, 0]
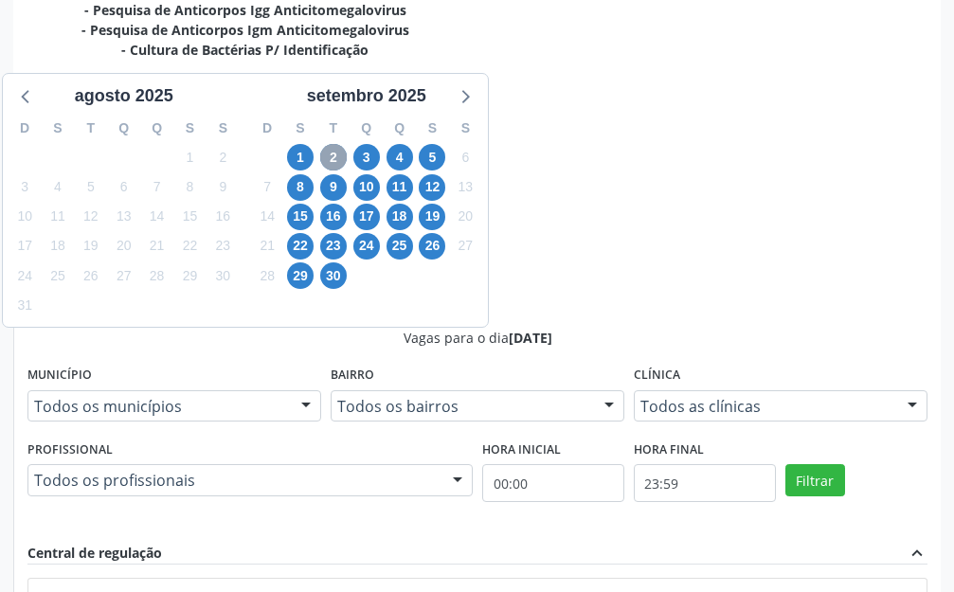
click at [333, 156] on span "2" at bounding box center [333, 157] width 27 height 27
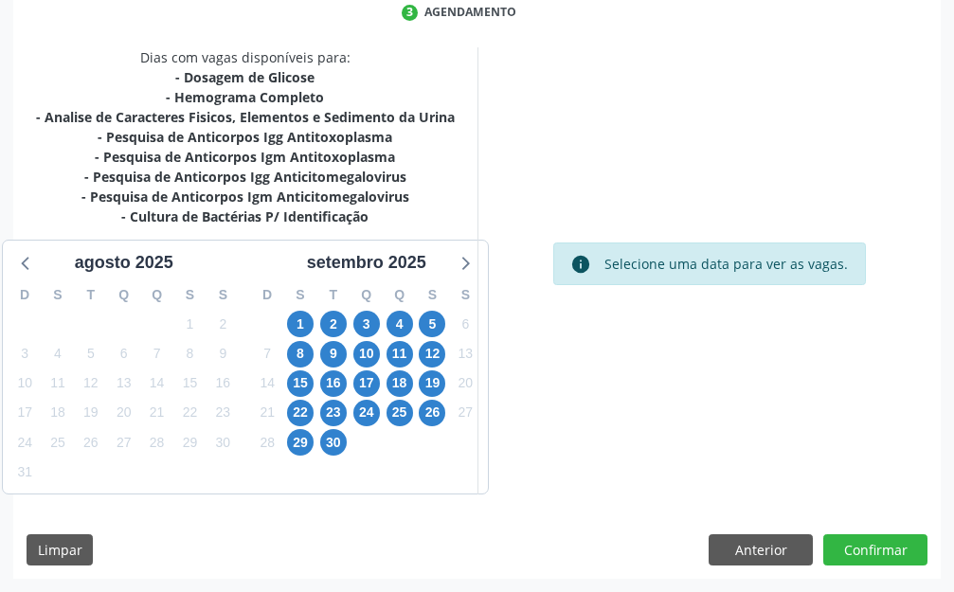
click at [333, 156] on div "- Pesquisa de Anticorpos Igm Antitoxoplasma" at bounding box center [245, 157] width 419 height 20
click at [335, 313] on span "2" at bounding box center [333, 324] width 27 height 27
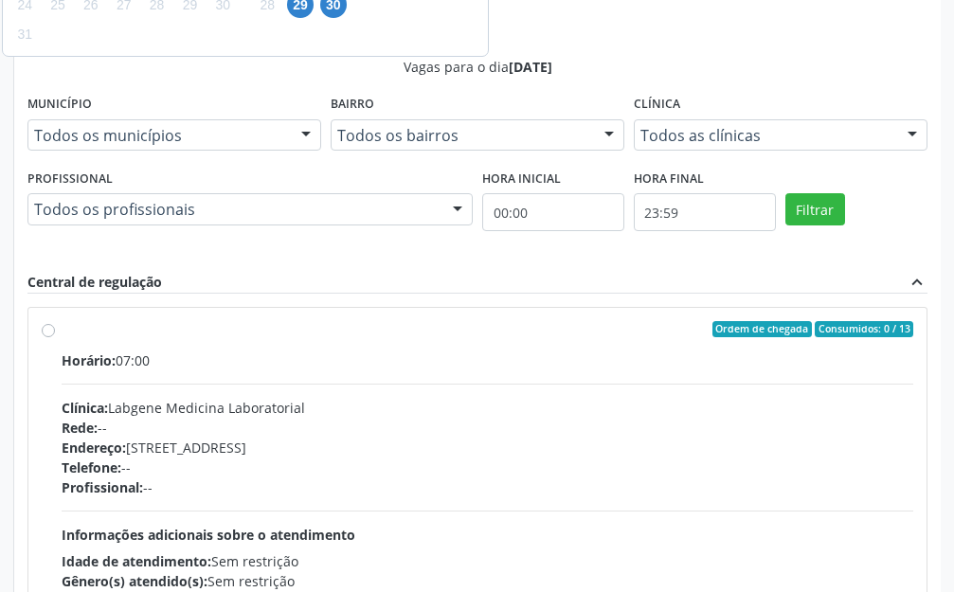
scroll to position [896, 0]
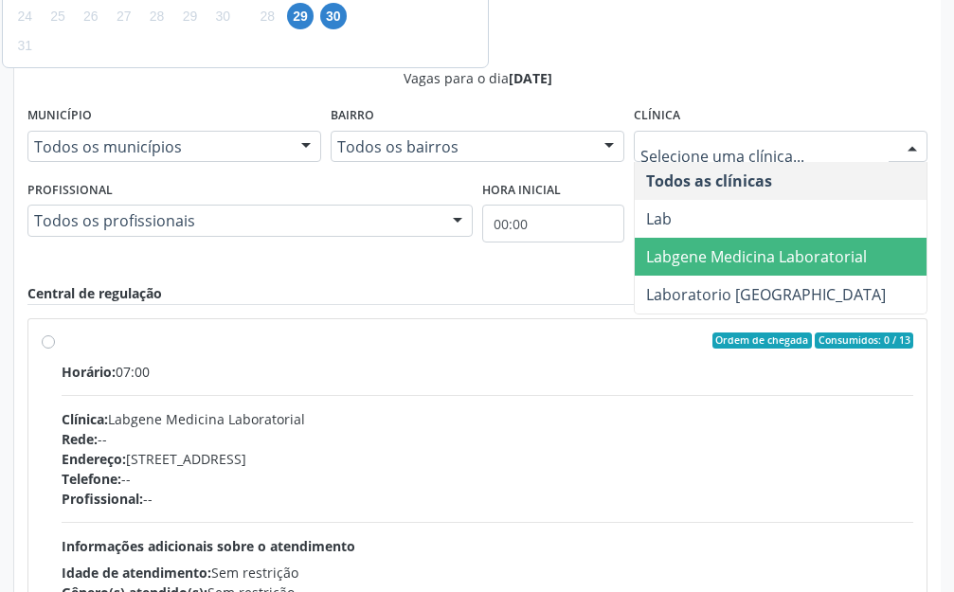
click at [776, 253] on span "Labgene Medicina Laboratorial" at bounding box center [756, 256] width 221 height 21
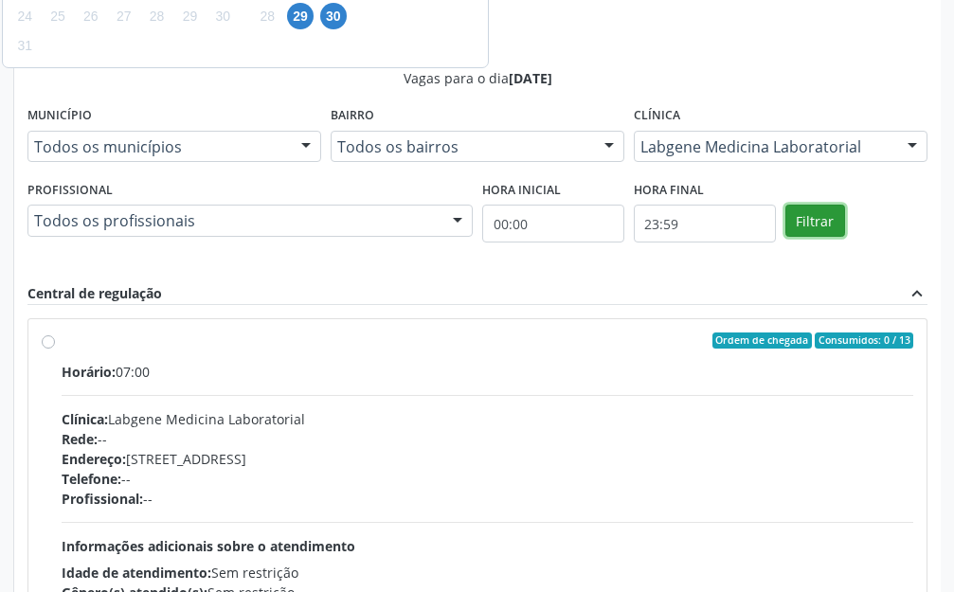
click at [810, 225] on button "Filtrar" at bounding box center [816, 221] width 60 height 32
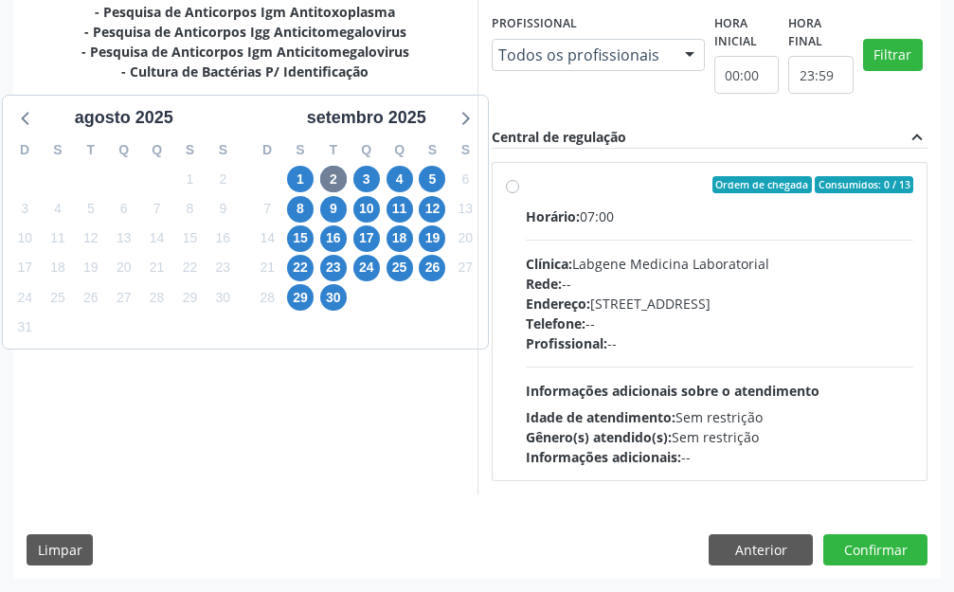
scroll to position [614, 0]
click at [812, 225] on div "Horário: 07:00" at bounding box center [720, 217] width 389 height 20
click at [519, 193] on input "Ordem de chegada Consumidos: 0 / 13 Horário: 07:00 Clínica: Labgene Medicina La…" at bounding box center [512, 184] width 13 height 17
radio input "true"
click at [812, 225] on div "Dias com vagas disponíveis para: - Dosagem de Glicose - Hemograma Completo - An…" at bounding box center [477, 198] width 928 height 592
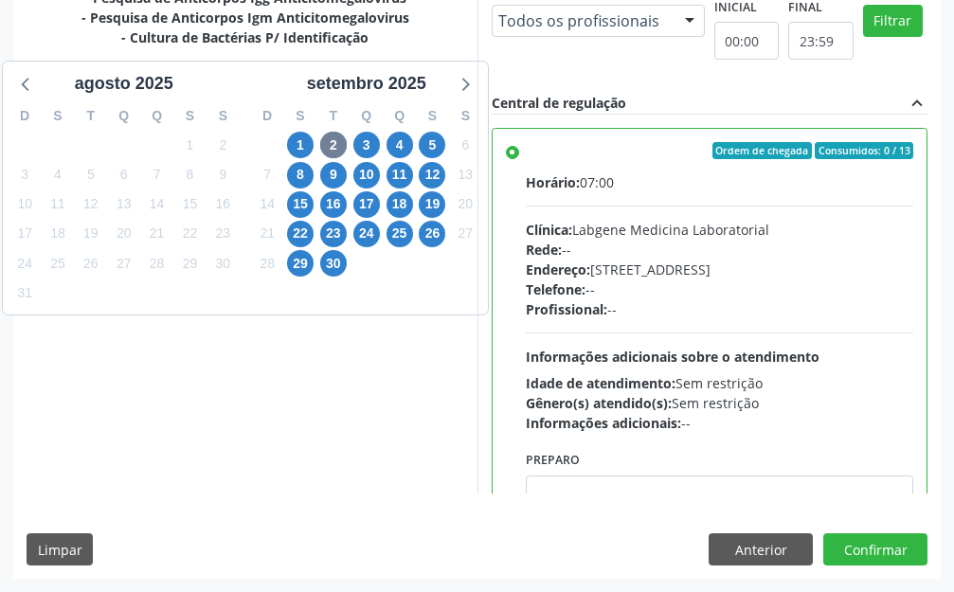
scroll to position [930, 0]
click at [863, 37] on button "Filtrar" at bounding box center [893, 21] width 60 height 32
click at [526, 309] on label "Ordem de chegada Consumidos: 0 / 13 Horário: 07:00 Clínica: Labgene Medicina La…" at bounding box center [720, 287] width 389 height 291
click at [506, 159] on input "Ordem de chegada Consumidos: 0 / 13 Horário: 07:00 Clínica: Labgene Medicina La…" at bounding box center [512, 150] width 13 height 17
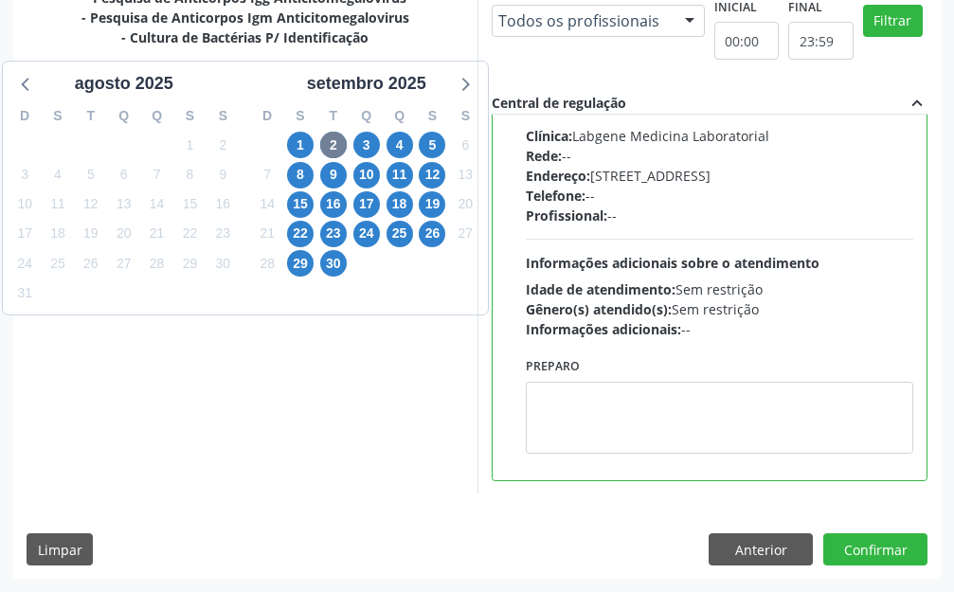
scroll to position [1085, 0]
click at [872, 536] on button "Confirmar" at bounding box center [876, 550] width 104 height 32
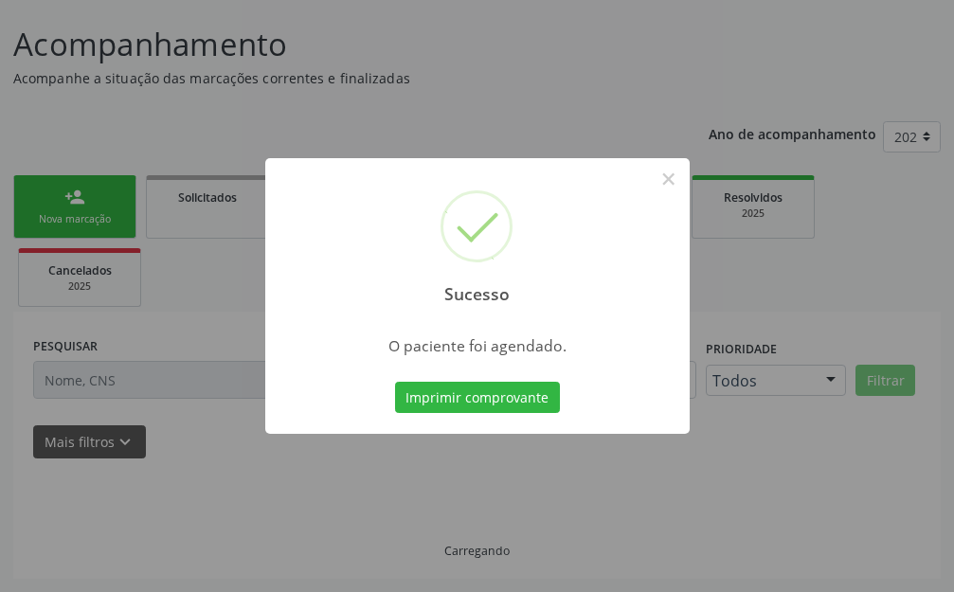
scroll to position [47, 0]
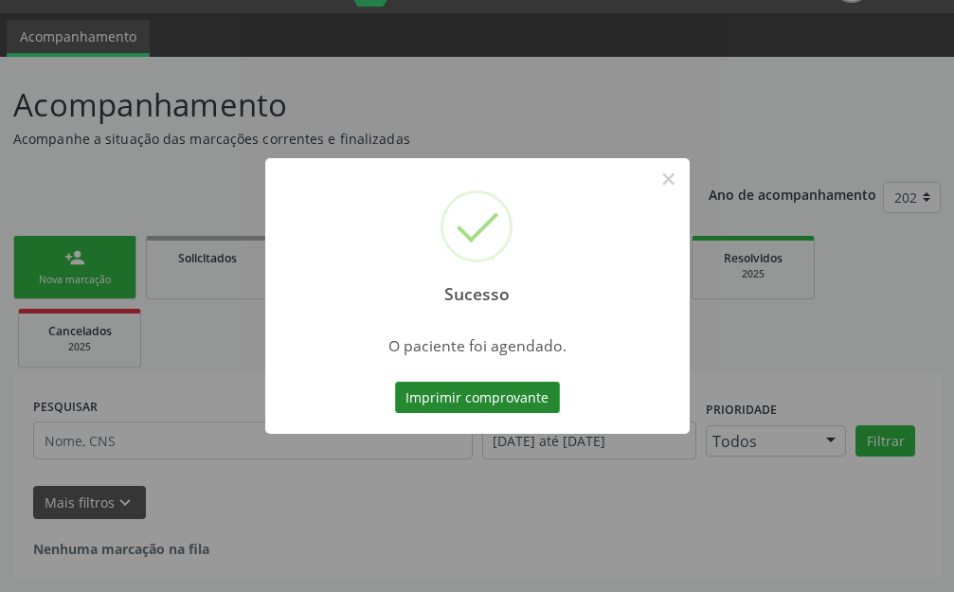
click at [518, 403] on button "Imprimir comprovante" at bounding box center [477, 398] width 165 height 32
